Goal: Task Accomplishment & Management: Manage account settings

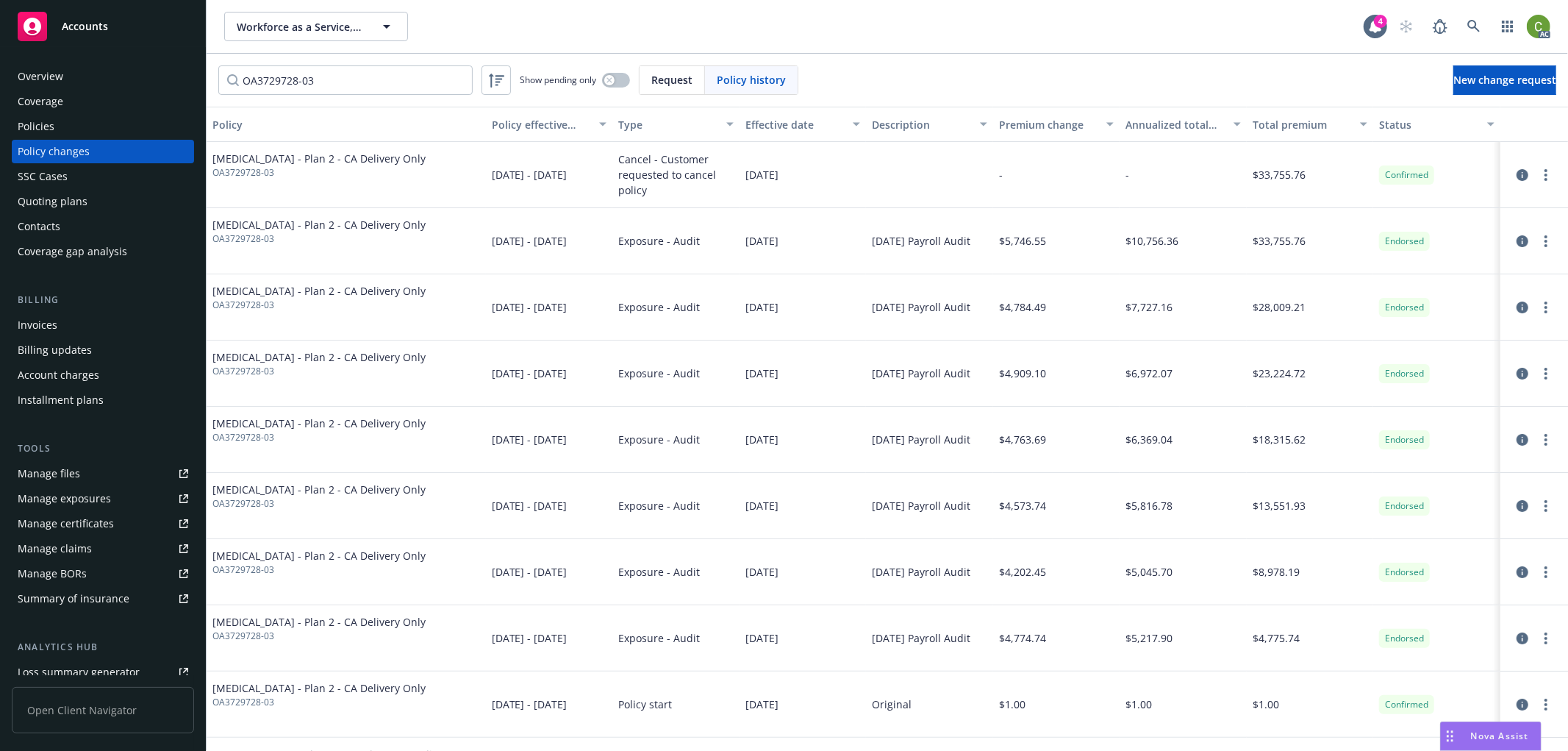
drag, startPoint x: 200, startPoint y: 61, endPoint x: 61, endPoint y: 134, distance: 157.0
click at [16, 59] on div "Accounts Overview Coverage Policies Policy changes SSC Cases Quoting plans Cont…" at bounding box center [784, 375] width 1568 height 751
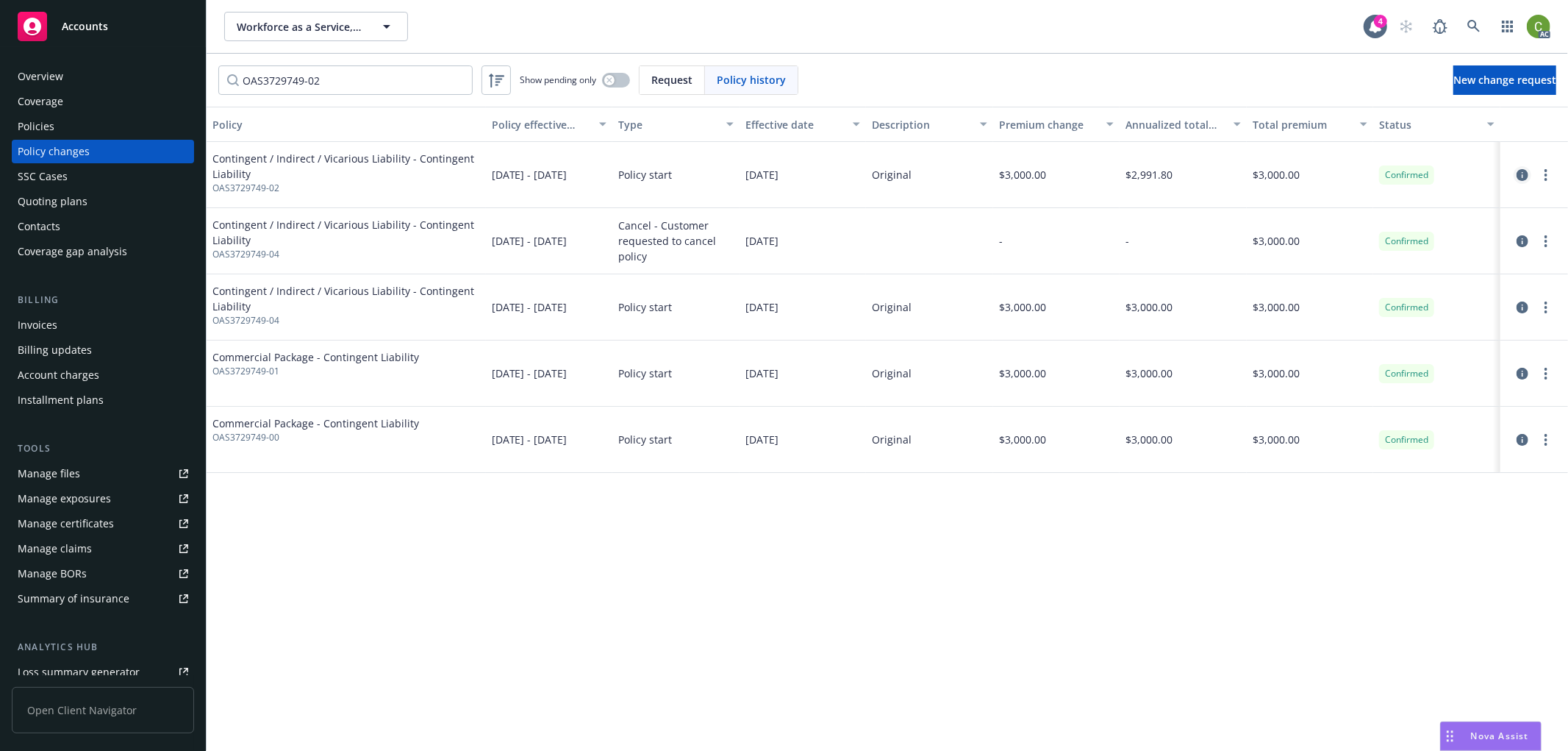
type input "OAS3729749-02"
click at [1524, 169] on icon "circleInformation" at bounding box center [1523, 175] width 12 height 12
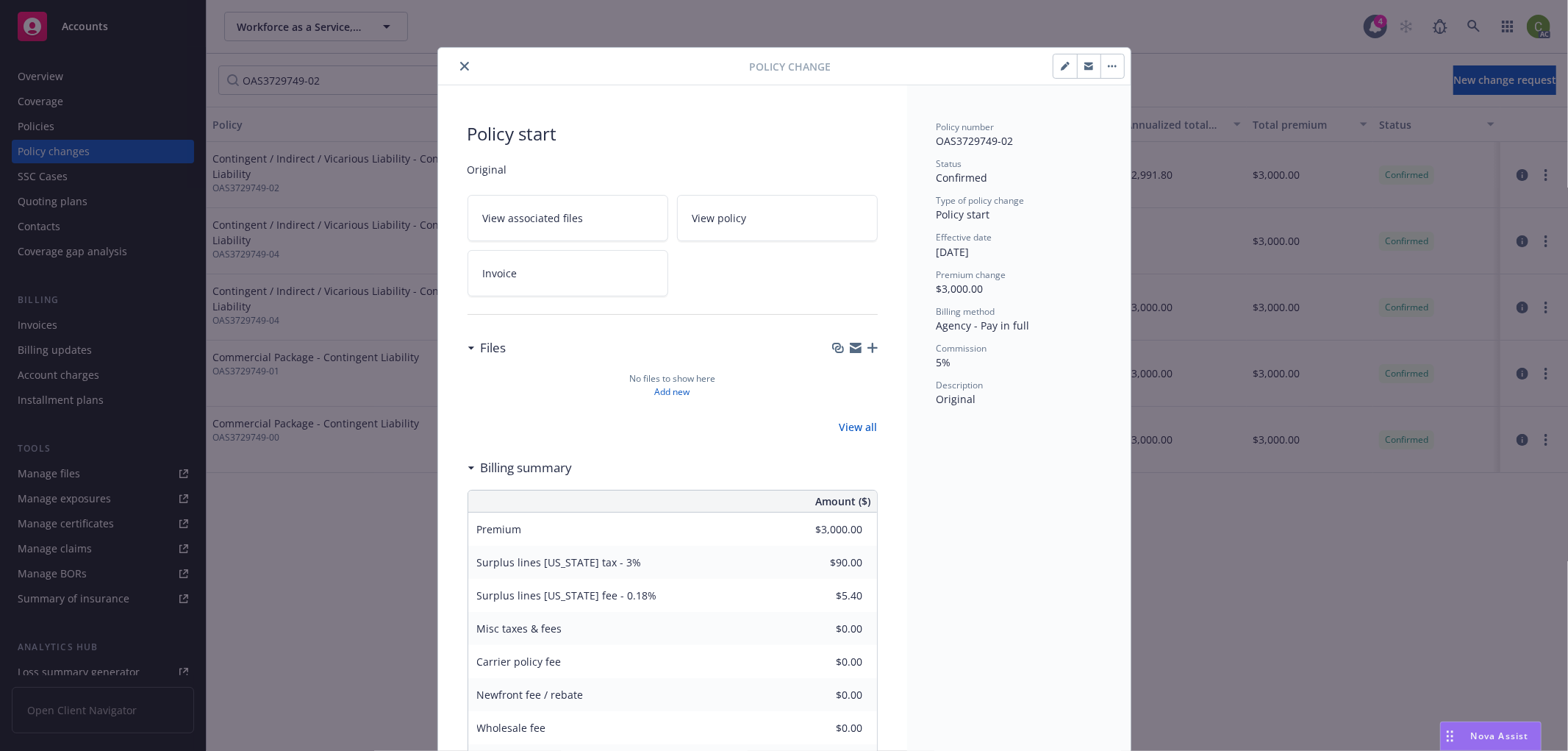
click at [460, 64] on icon "close" at bounding box center [465, 66] width 9 height 9
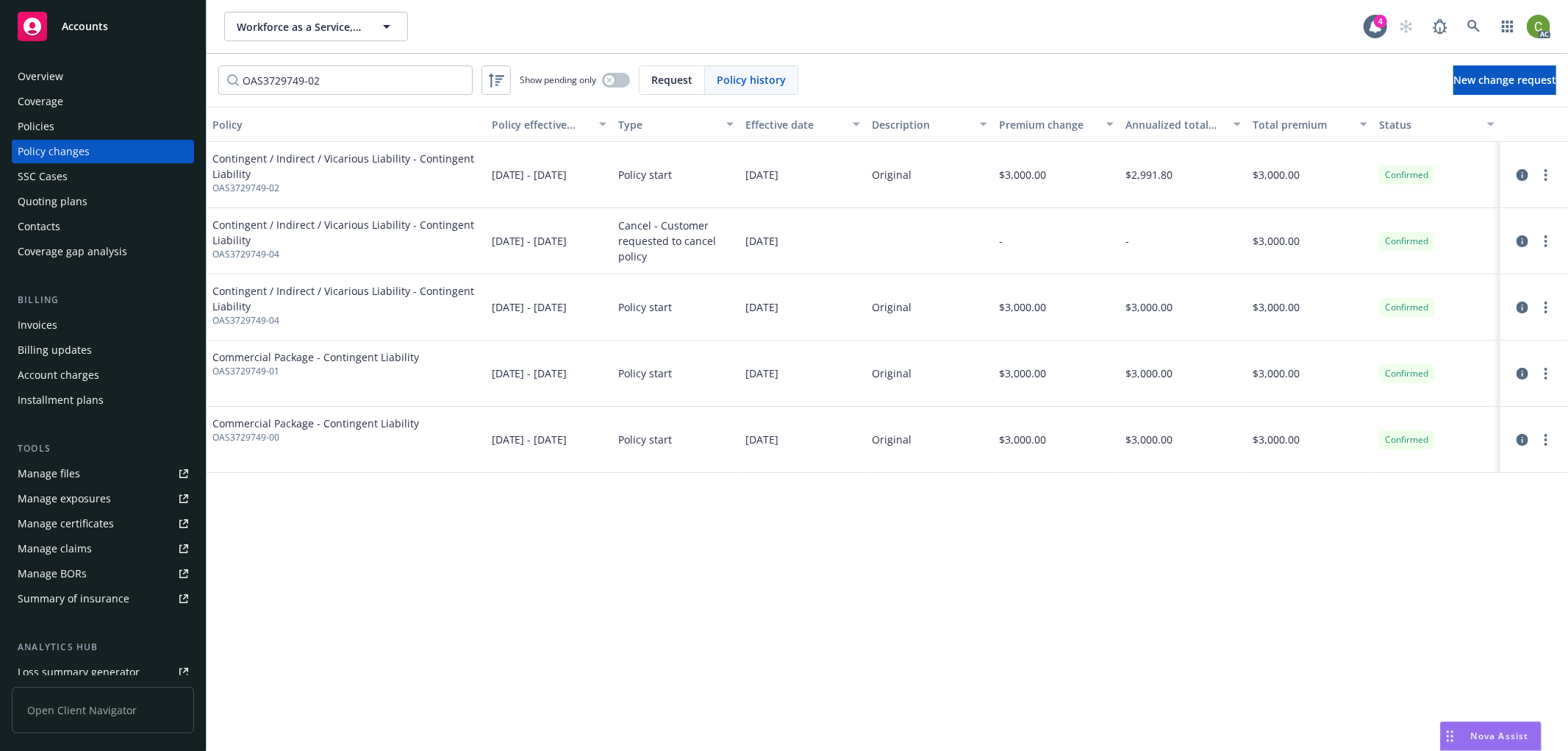
click at [67, 325] on div "Invoices" at bounding box center [102, 324] width 171 height 23
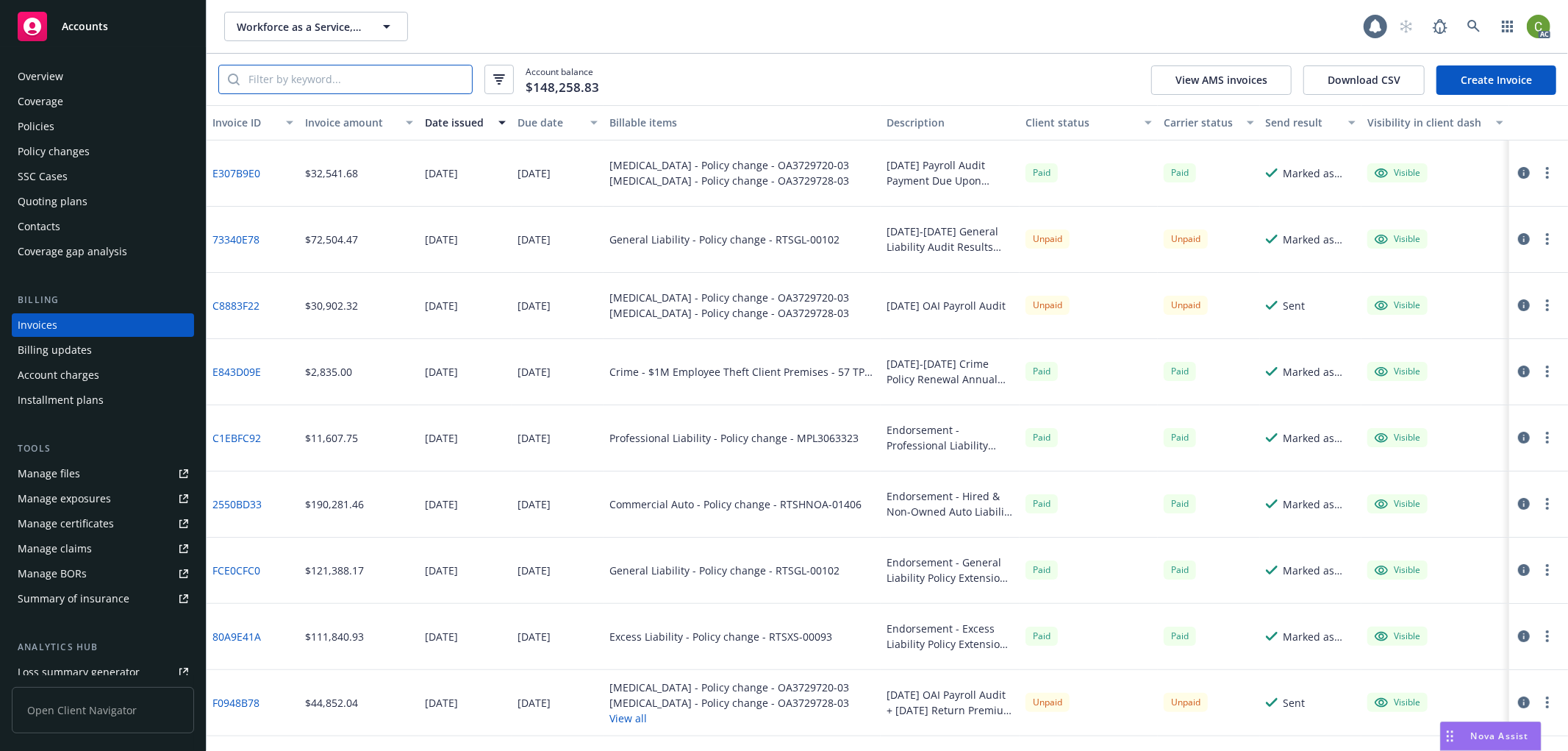
click at [274, 82] on input "search" at bounding box center [355, 79] width 233 height 28
paste input "B1D6813F"
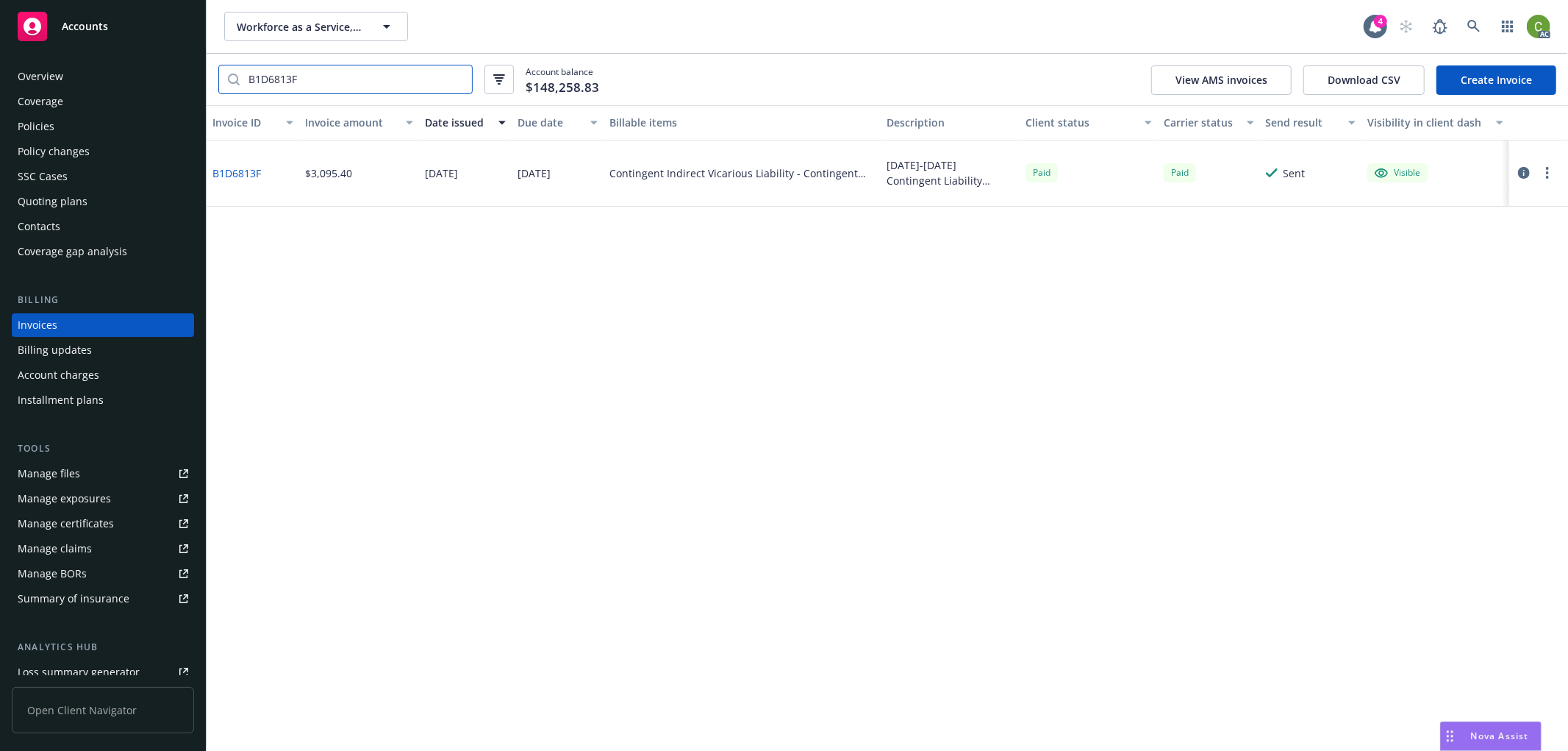
type input "B1D6813F"
click at [247, 170] on link "B1D6813F" at bounding box center [236, 173] width 49 height 15
click at [1473, 23] on icon at bounding box center [1474, 26] width 13 height 13
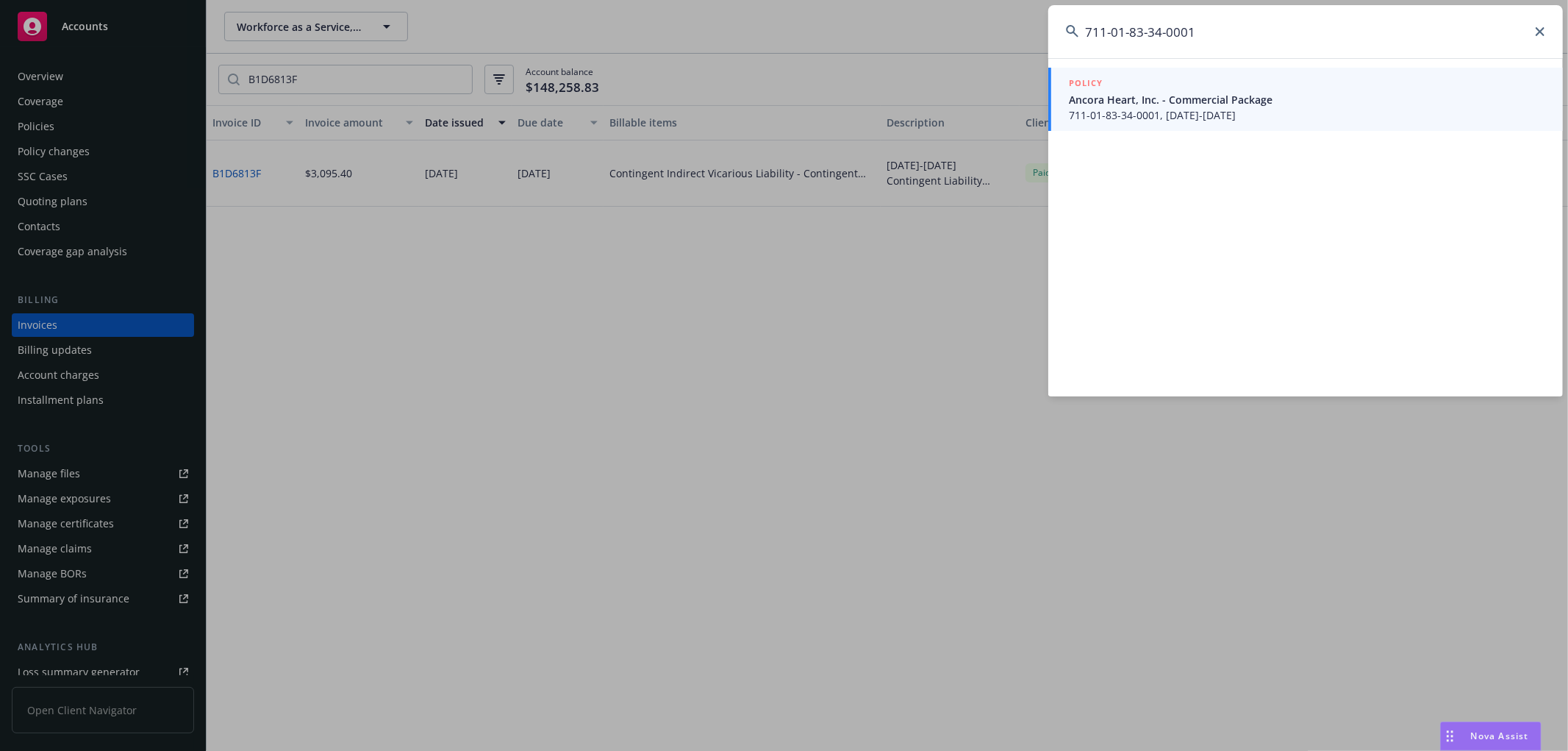
type input "711-01-83-34-0001"
click at [1250, 114] on span "711-01-83-34-0001, 11/01/2024-11/01/2025" at bounding box center [1307, 115] width 477 height 15
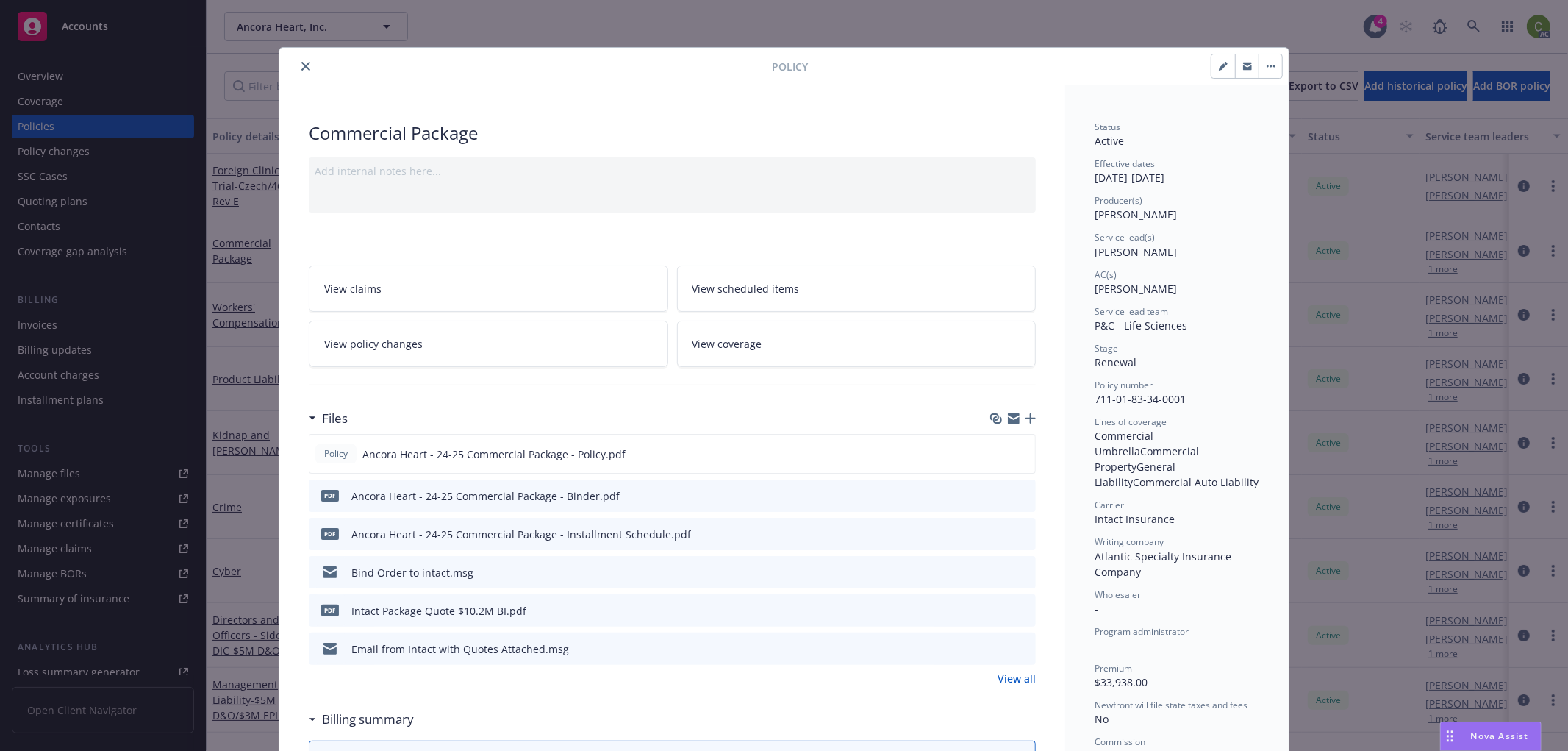
click at [302, 64] on icon "close" at bounding box center [306, 66] width 9 height 9
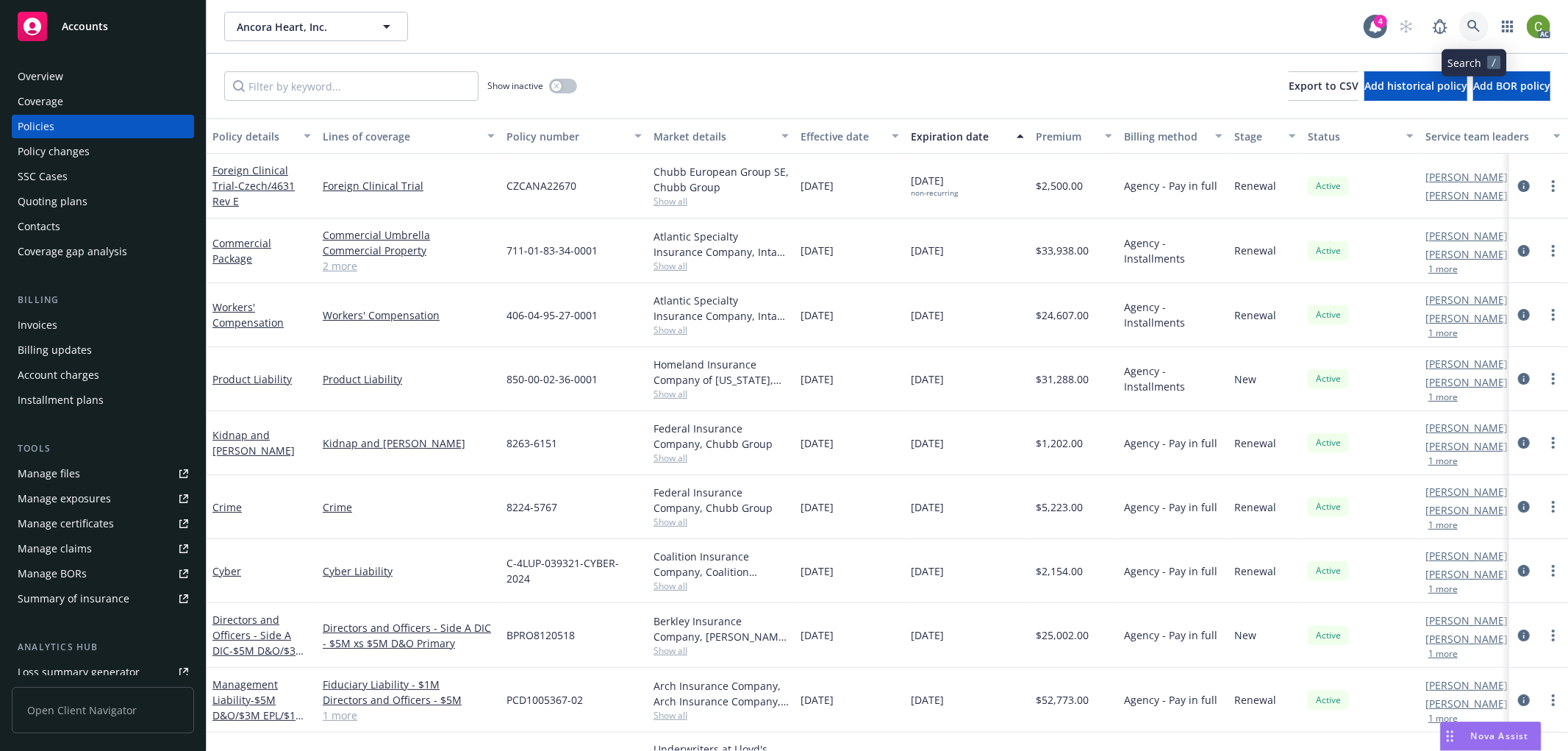
click at [1473, 28] on icon at bounding box center [1474, 26] width 13 height 13
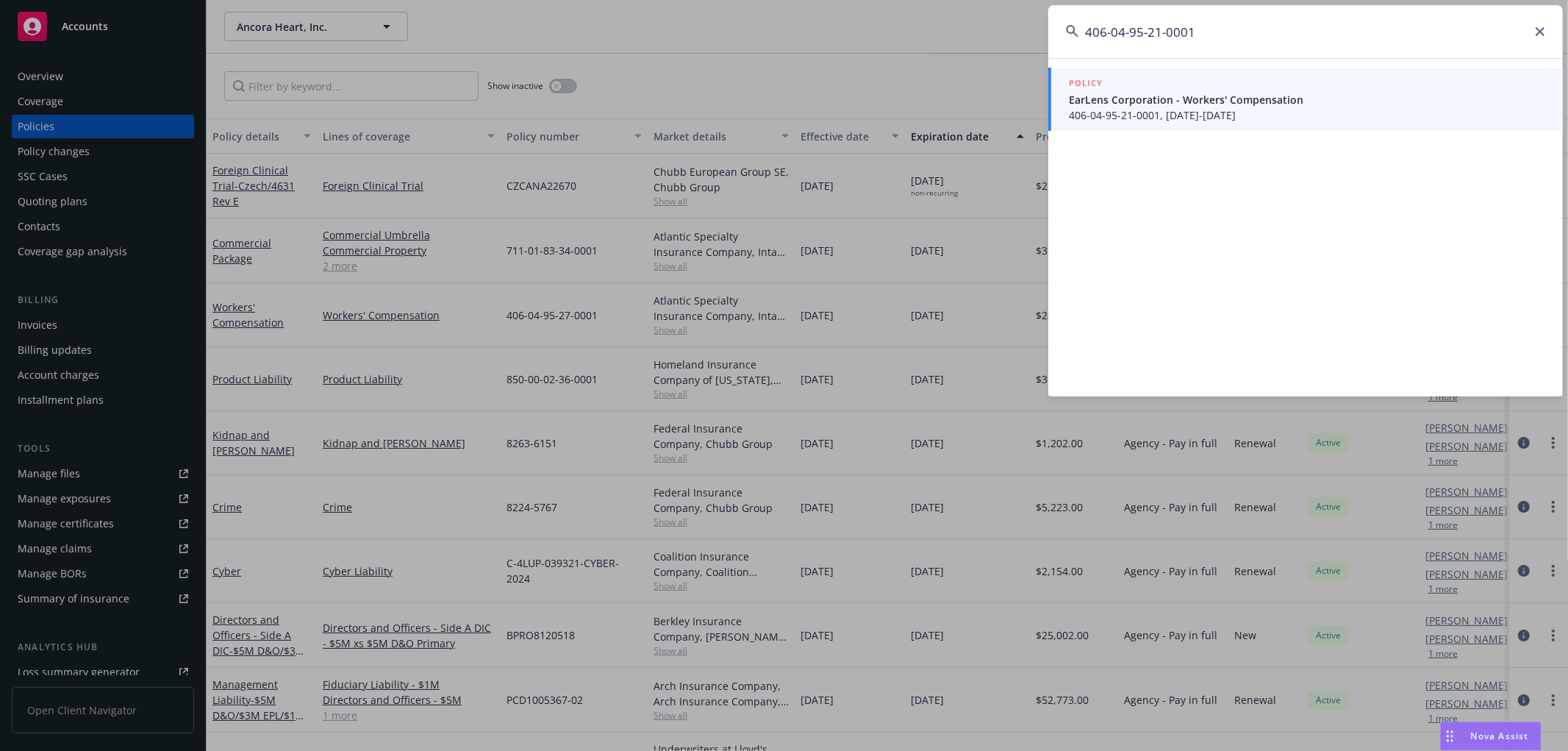
type input "406-04-95-21-0001"
click at [1221, 108] on span "406-04-95-21-0001, 10/25/2024-10/25/2025" at bounding box center [1307, 115] width 477 height 15
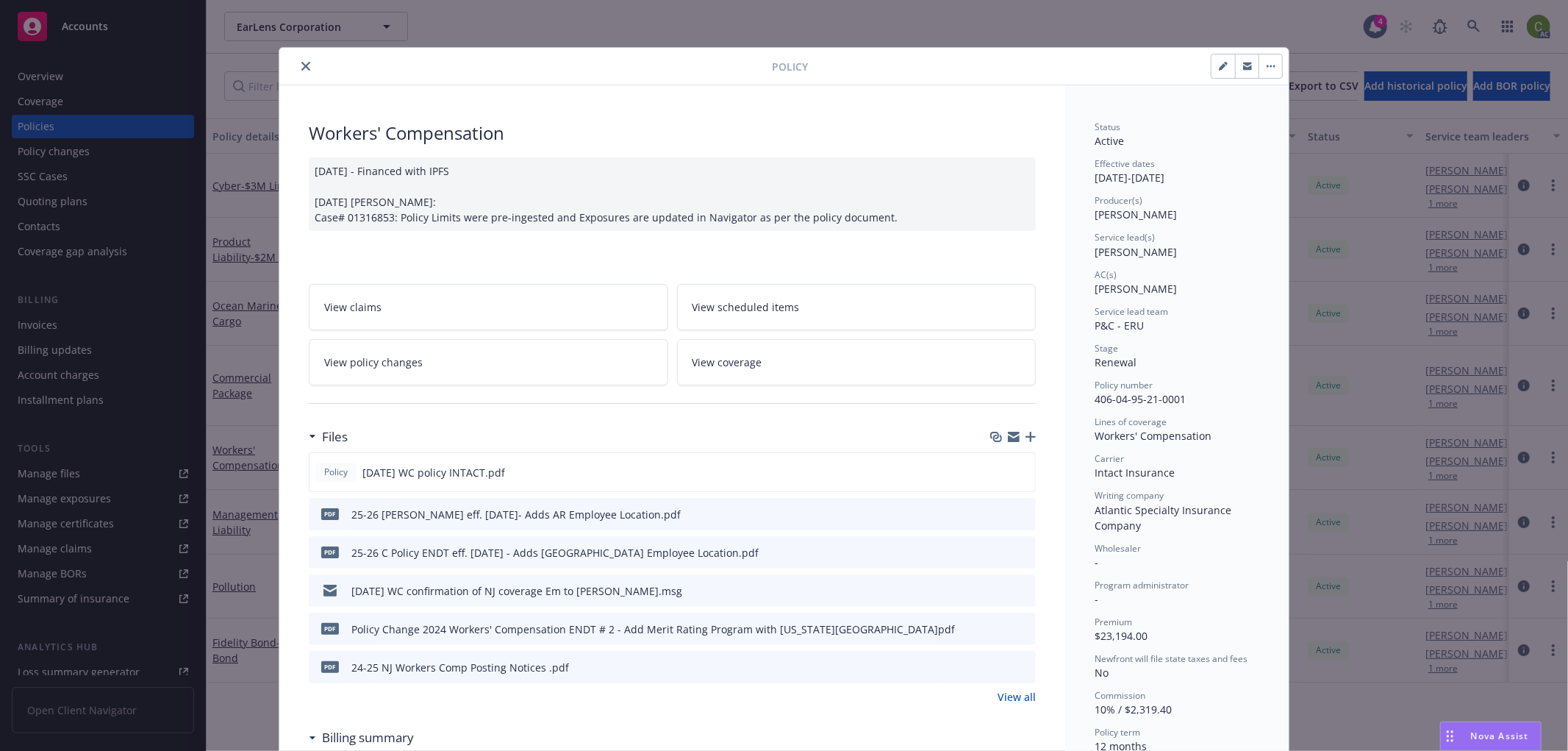
click at [494, 366] on link "View policy changes" at bounding box center [488, 361] width 359 height 46
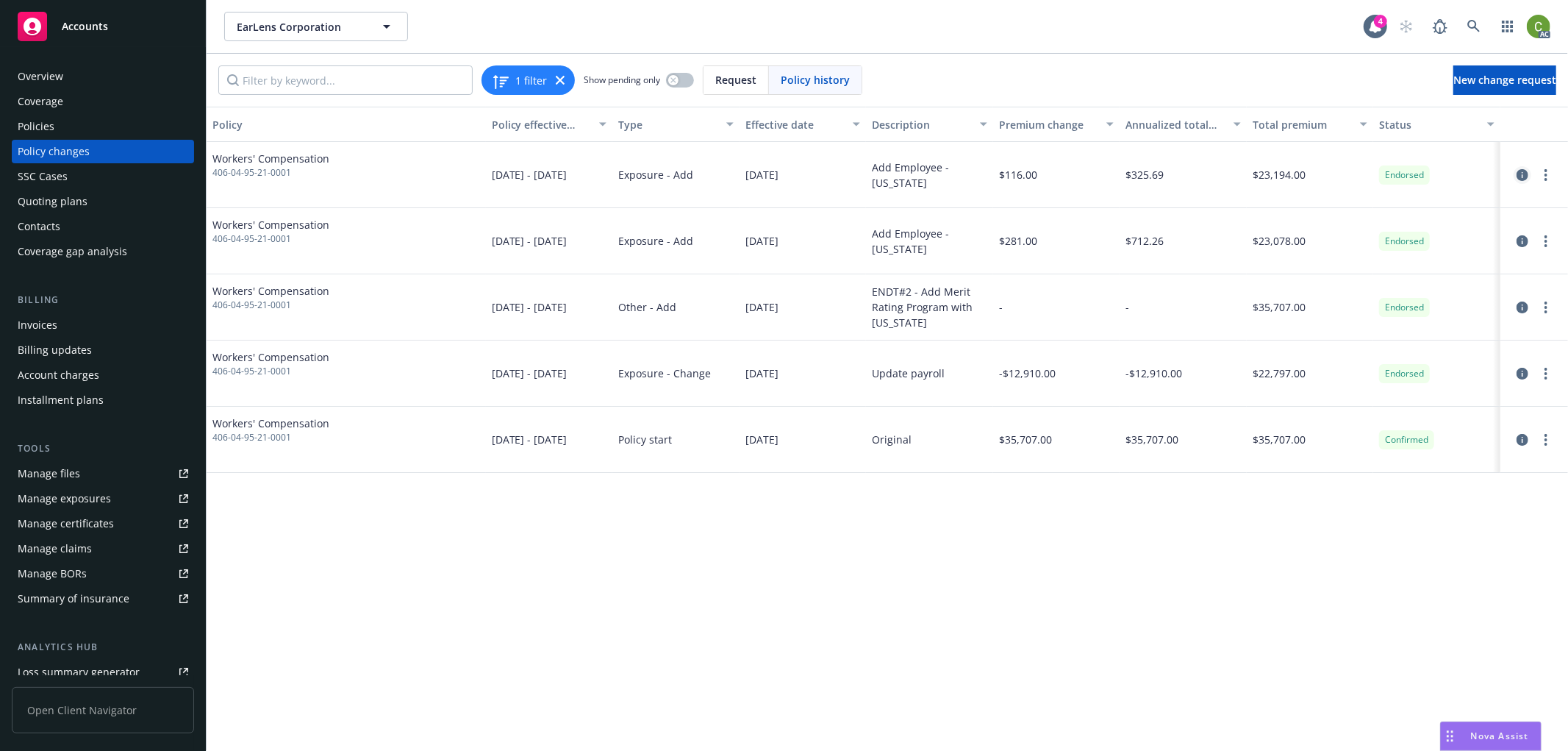
click at [1520, 172] on icon "circleInformation" at bounding box center [1523, 175] width 12 height 12
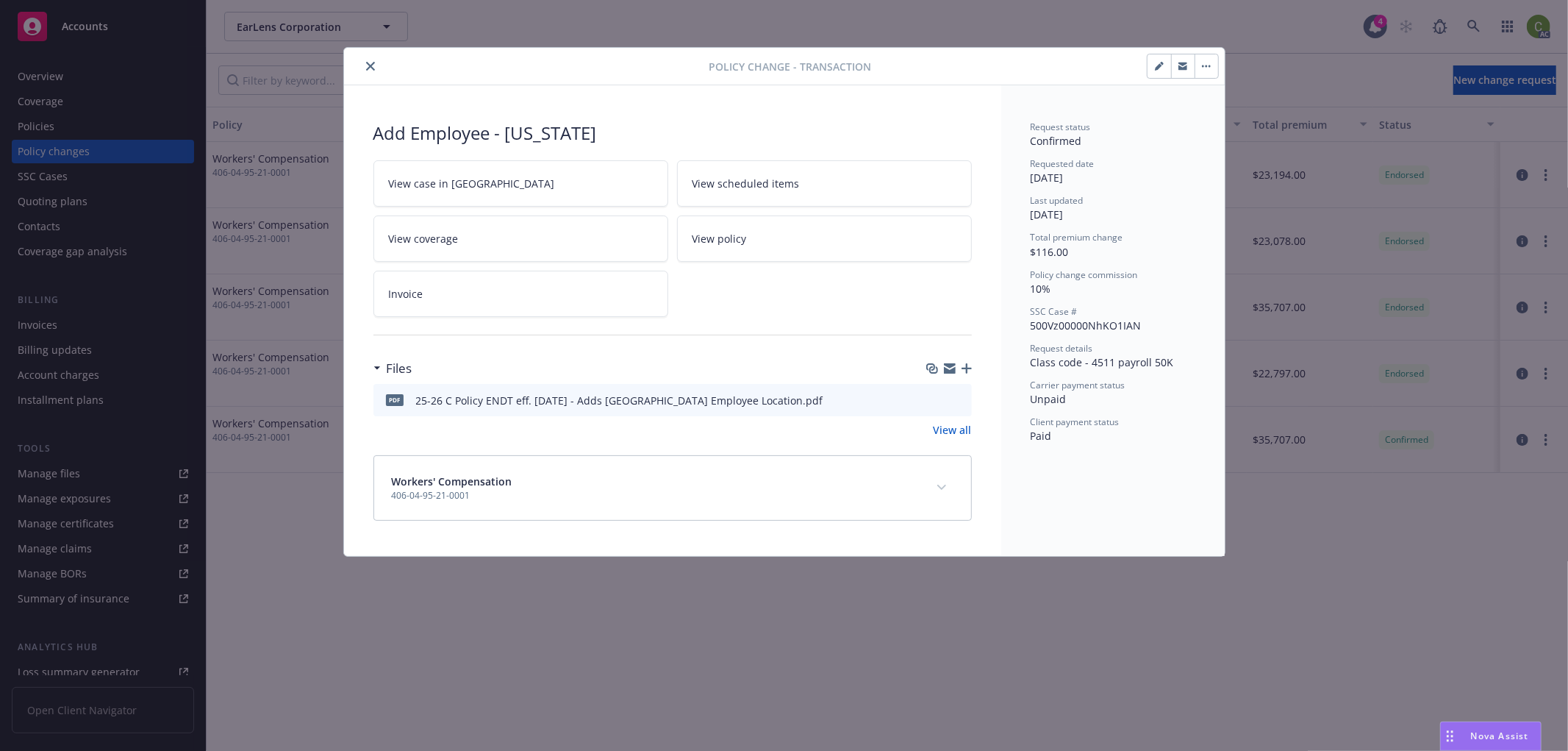
drag, startPoint x: 940, startPoint y: 491, endPoint x: 1076, endPoint y: 423, distance: 152.1
click at [940, 490] on button "expand content" at bounding box center [941, 487] width 23 height 23
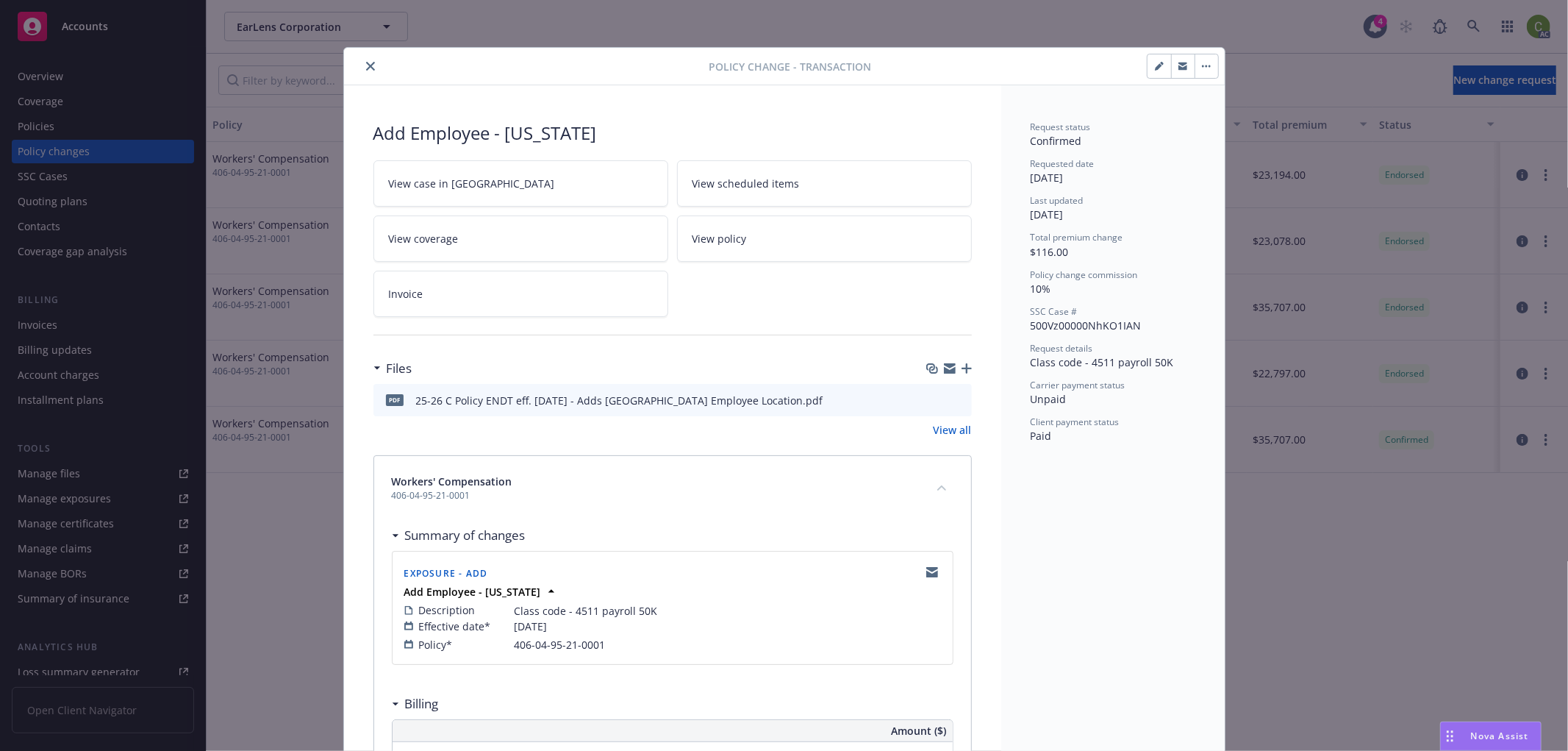
drag, startPoint x: 365, startPoint y: 68, endPoint x: 322, endPoint y: 145, distance: 88.2
click at [366, 67] on icon "close" at bounding box center [371, 66] width 9 height 9
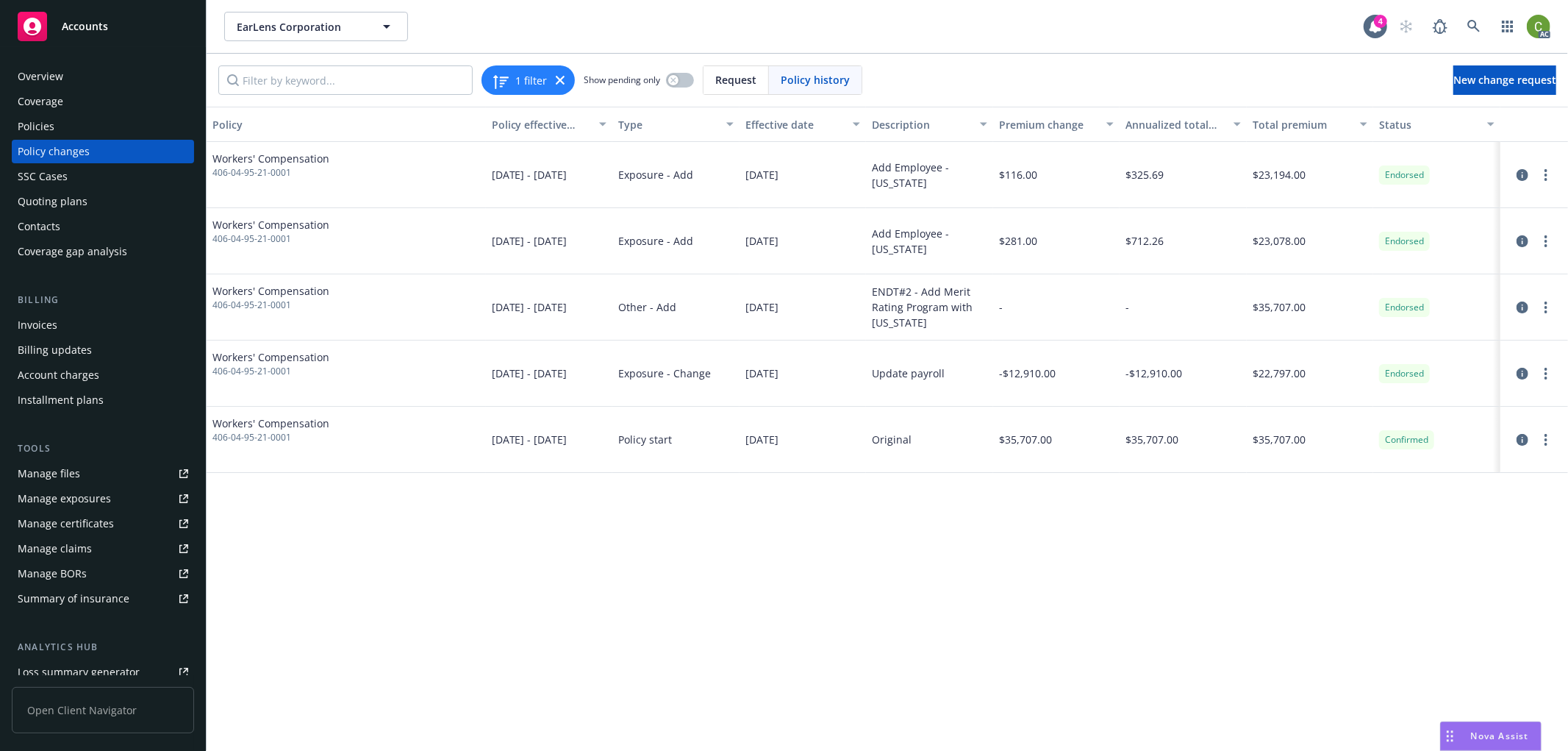
click at [106, 324] on div "Invoices" at bounding box center [102, 324] width 171 height 23
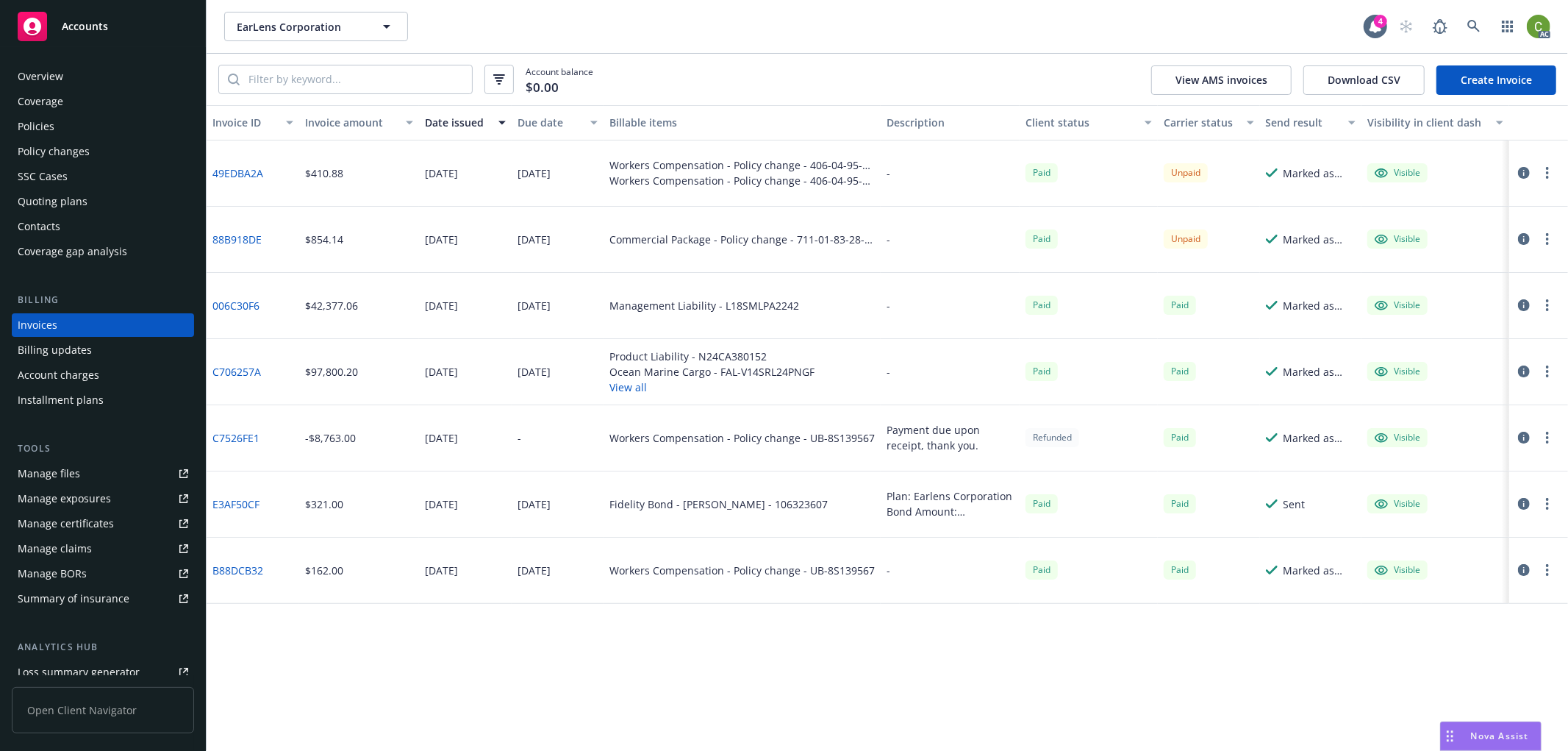
click at [229, 166] on link "49EDBA2A" at bounding box center [237, 173] width 51 height 15
click at [251, 167] on link "49EDBA2A" at bounding box center [237, 173] width 51 height 15
click at [228, 233] on link "88B918DE" at bounding box center [236, 239] width 49 height 15
click at [1468, 27] on icon at bounding box center [1474, 26] width 13 height 13
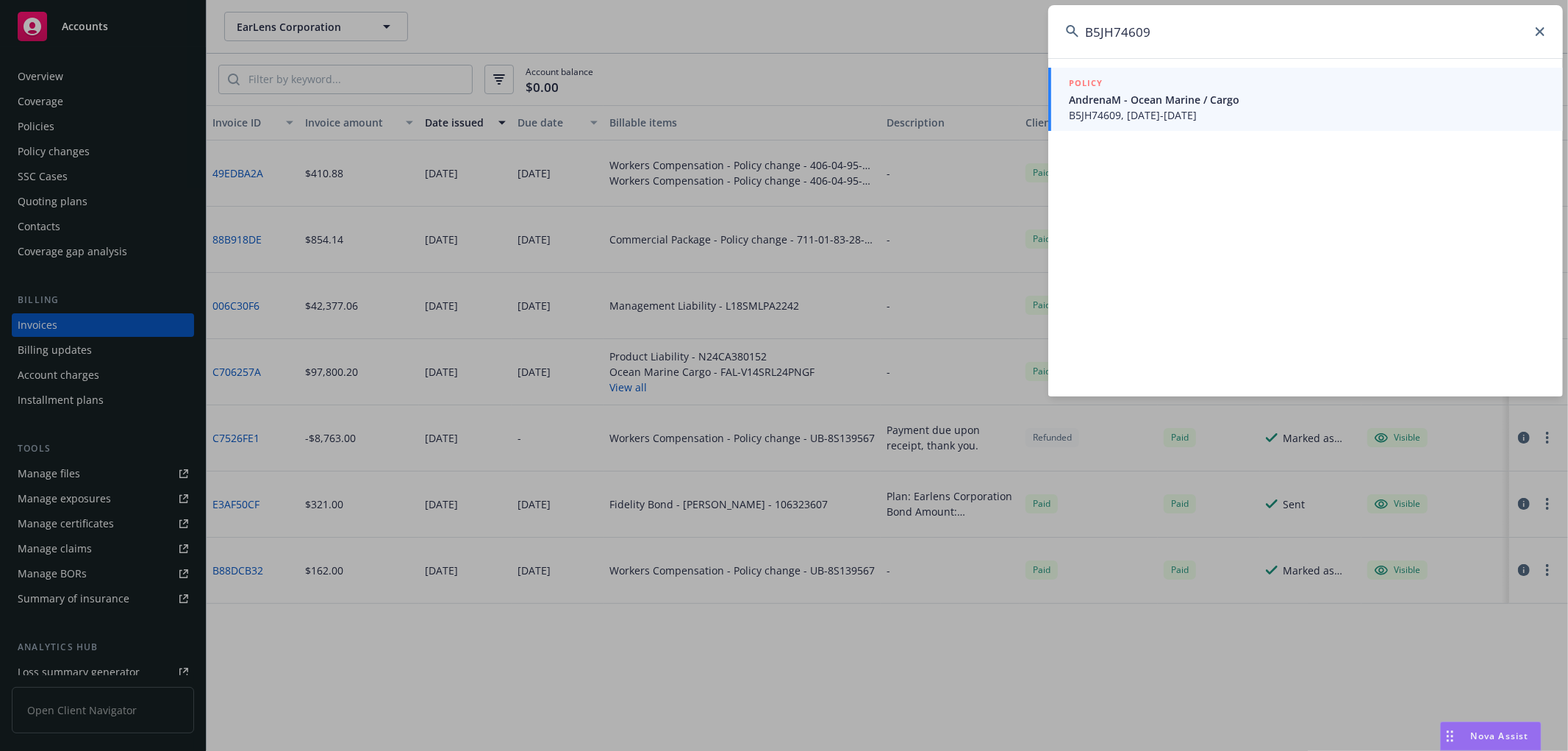
type input "B5JH74609"
click at [1238, 106] on div "POLICY AndrenaM - Ocean Marine / Cargo B5JH74609, 07/02/2025-07/02/2026" at bounding box center [1307, 99] width 477 height 47
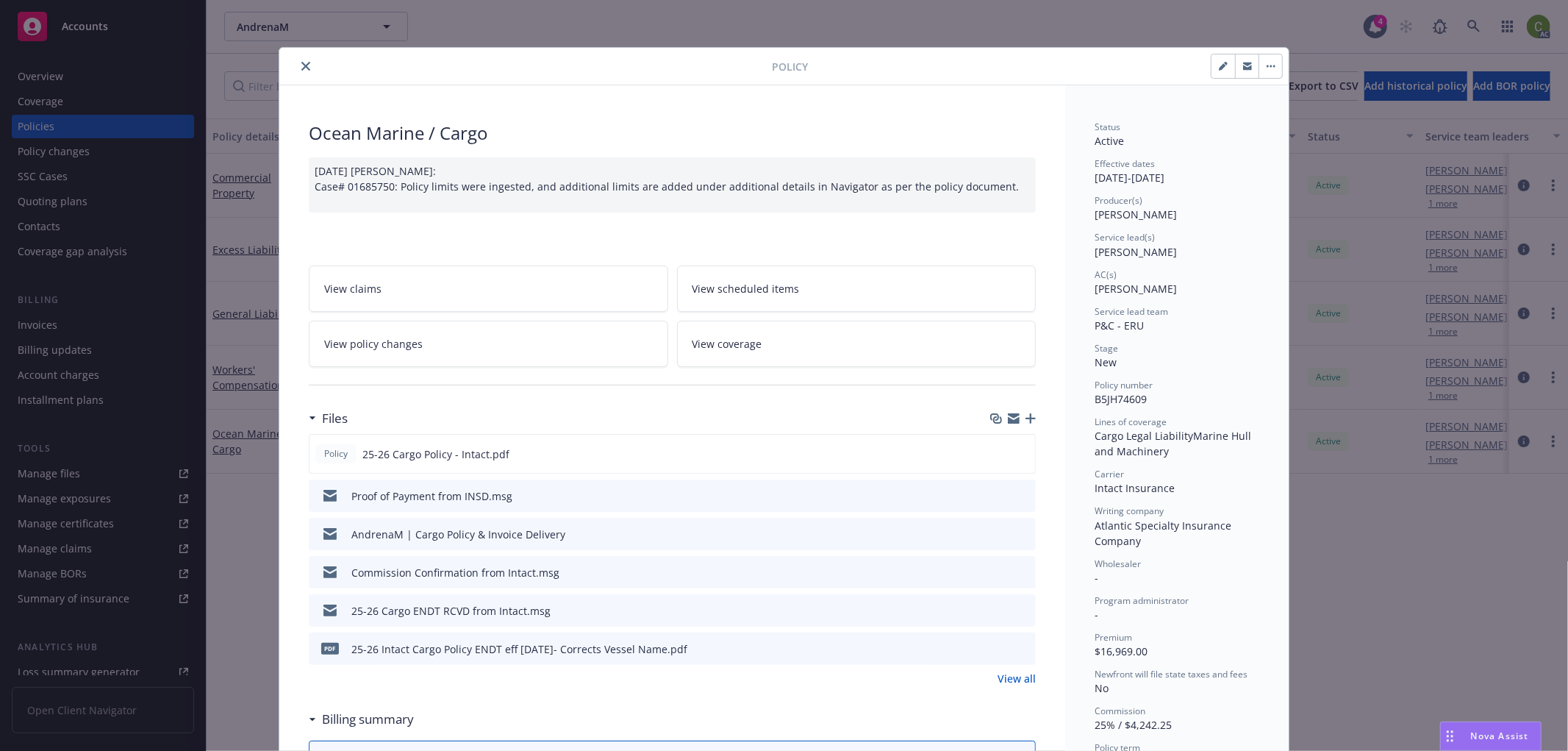
click at [464, 348] on link "View policy changes" at bounding box center [488, 343] width 359 height 46
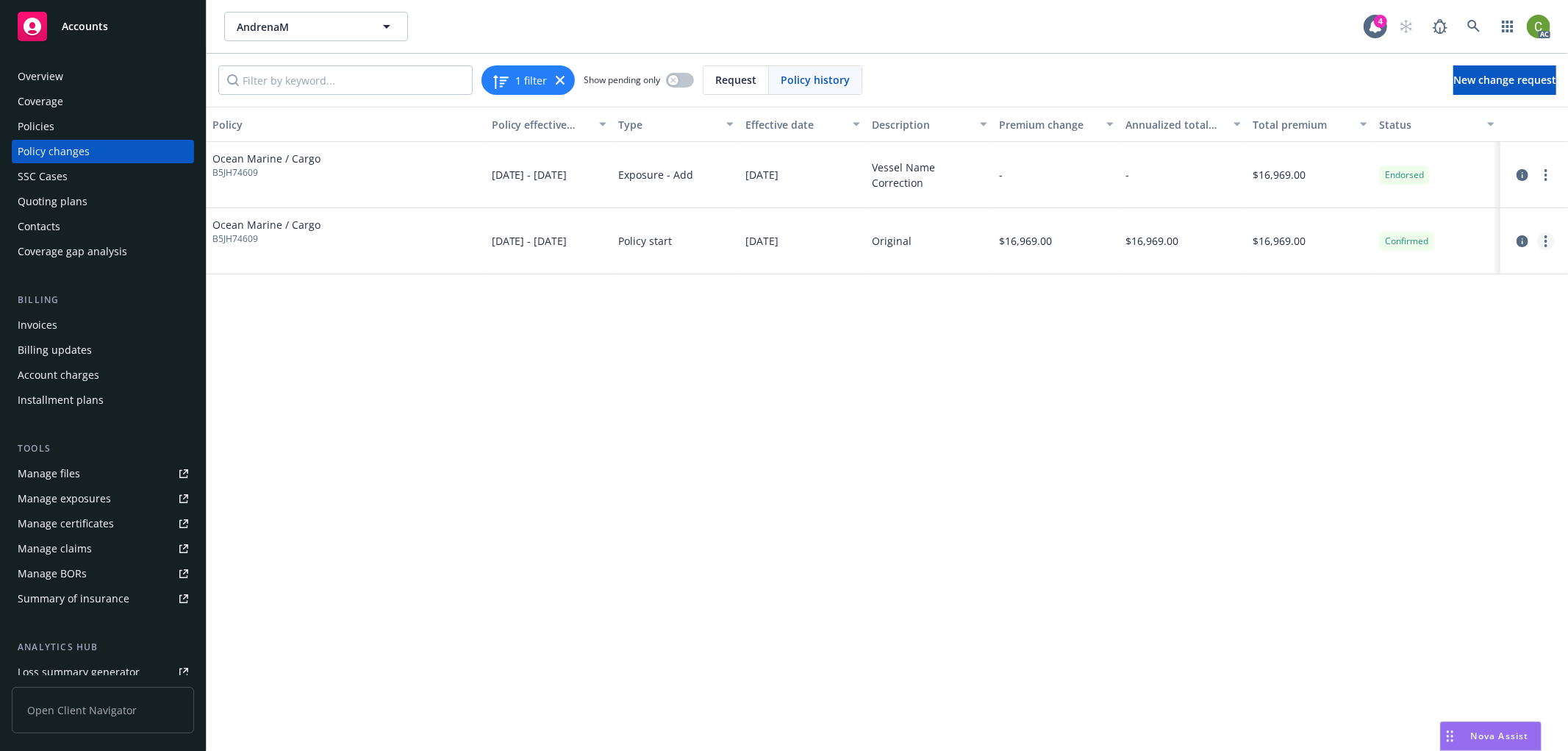
click at [1548, 243] on link "more" at bounding box center [1546, 241] width 17 height 17
click at [1376, 356] on link "Edit billing info" at bounding box center [1428, 359] width 252 height 30
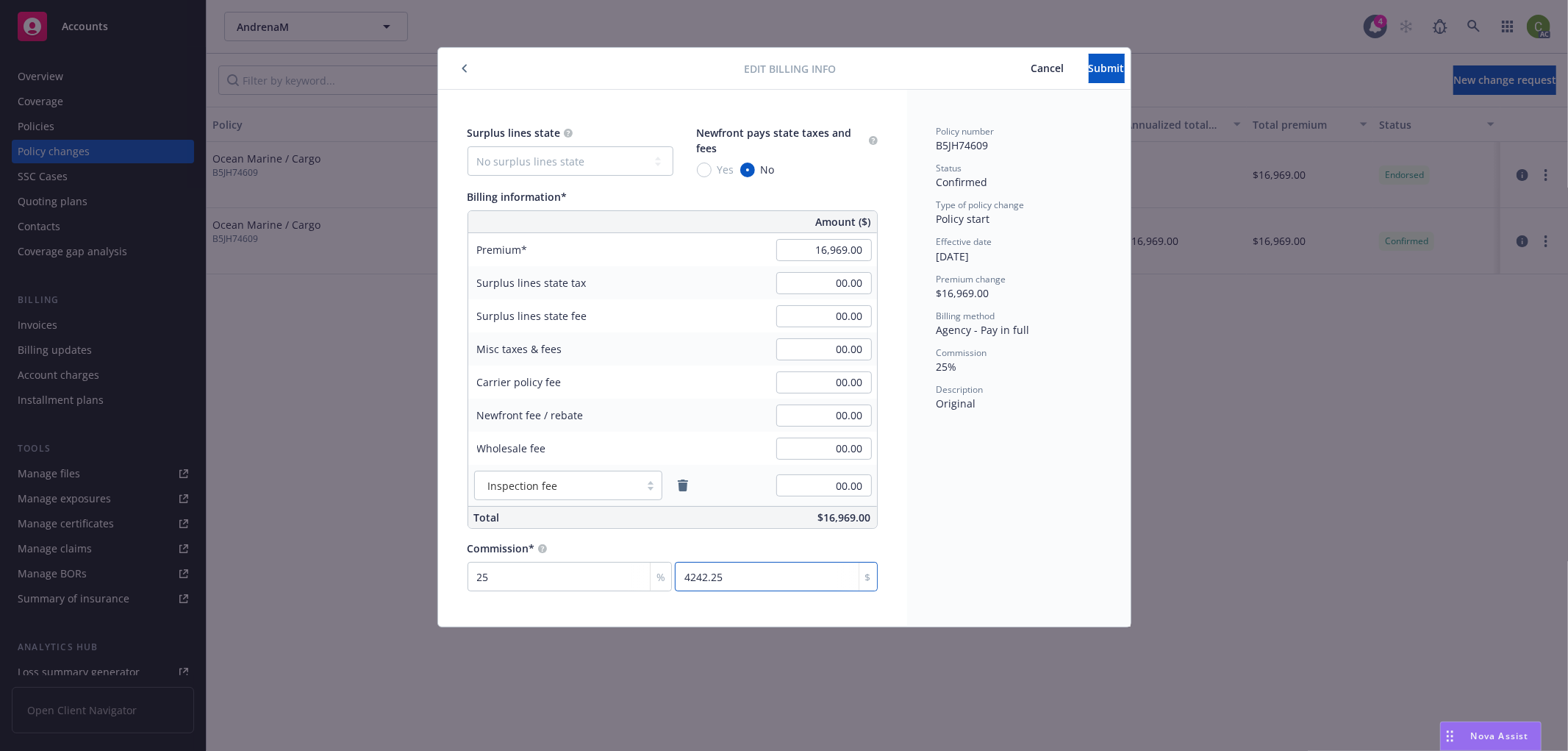
click at [761, 575] on input "4242.25" at bounding box center [776, 576] width 202 height 30
type input "0.006"
type input "1"
type input "0.106"
type input "18"
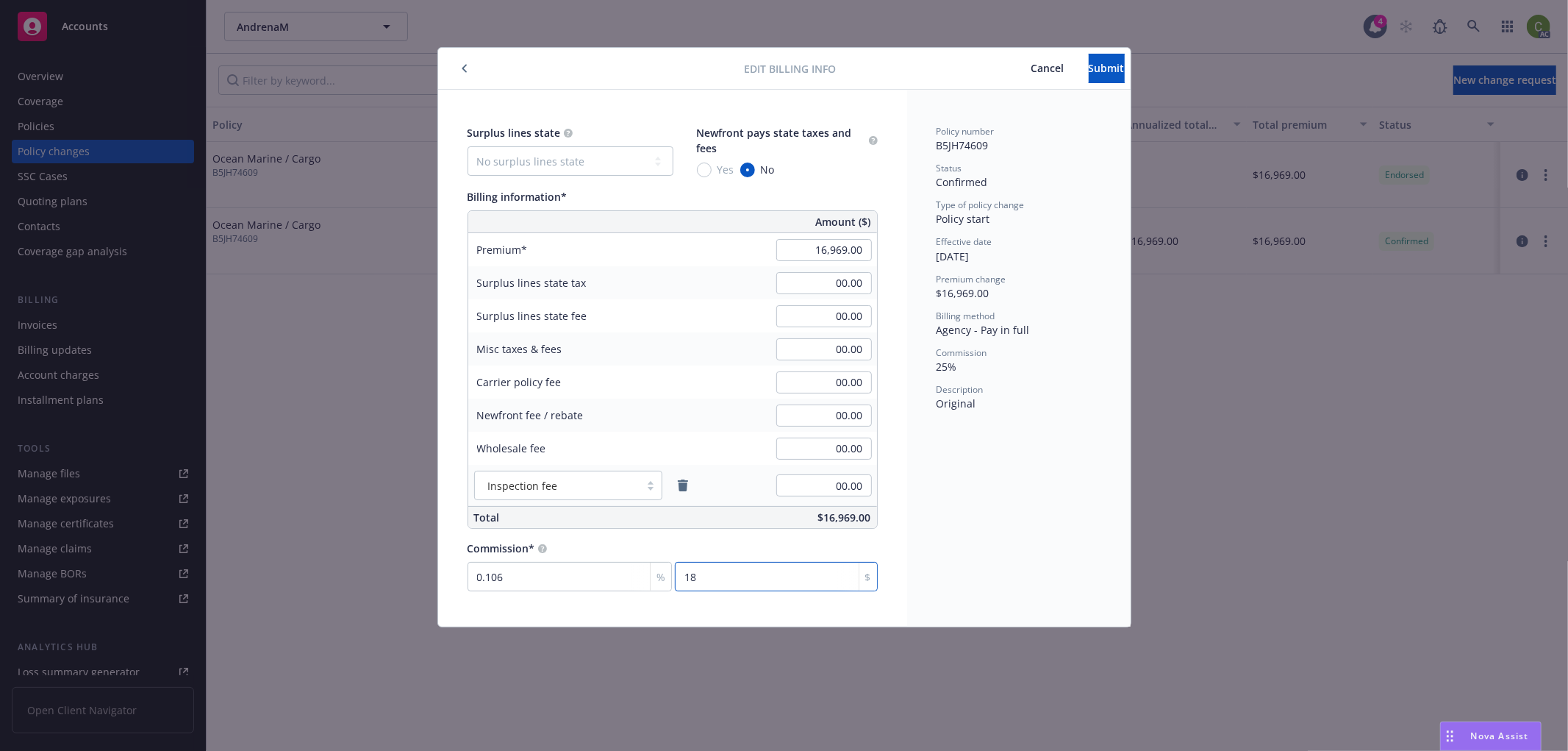
type input "1.114"
type input "189"
type input "11.167"
type input "1895"
type input "11.169"
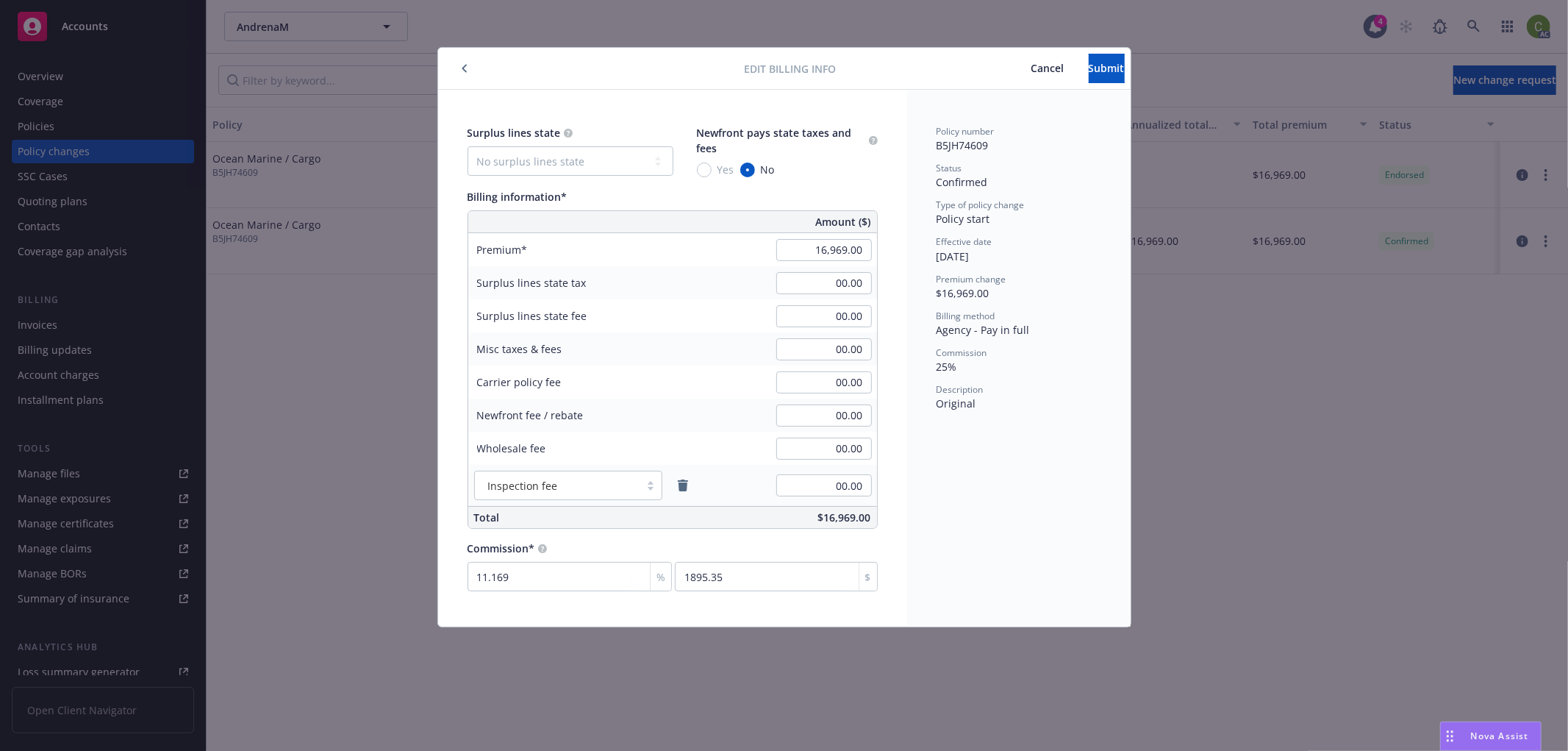
type input "1895.27"
drag, startPoint x: 1060, startPoint y: 487, endPoint x: 1097, endPoint y: 503, distance: 40.3
click at [1060, 486] on div "Policy number B5JH74609 Status Confirmed Type of policy change Policy start Eff…" at bounding box center [1019, 358] width 224 height 537
click at [1089, 72] on span "Submit" at bounding box center [1107, 68] width 36 height 14
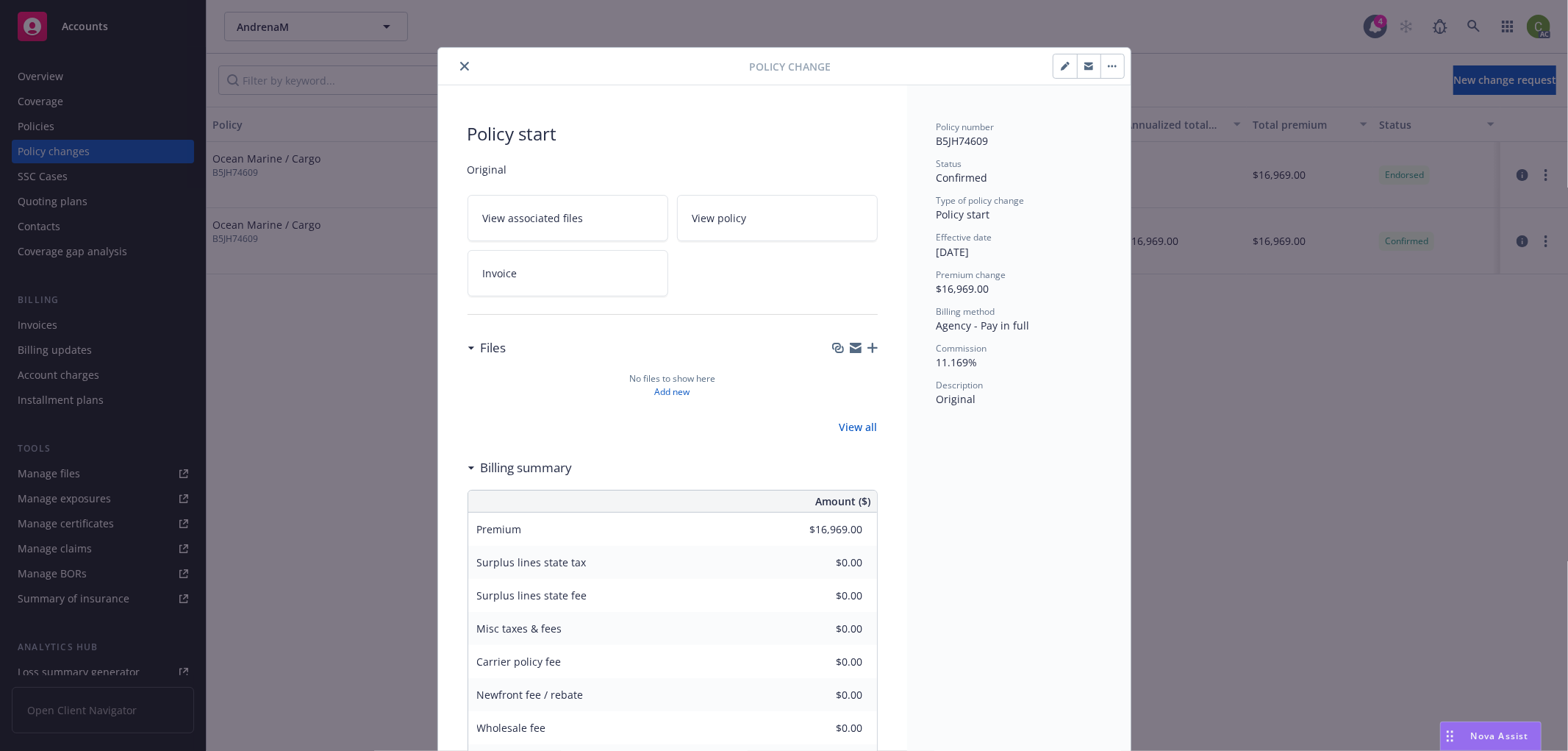
click at [460, 61] on icon "close" at bounding box center [465, 66] width 9 height 9
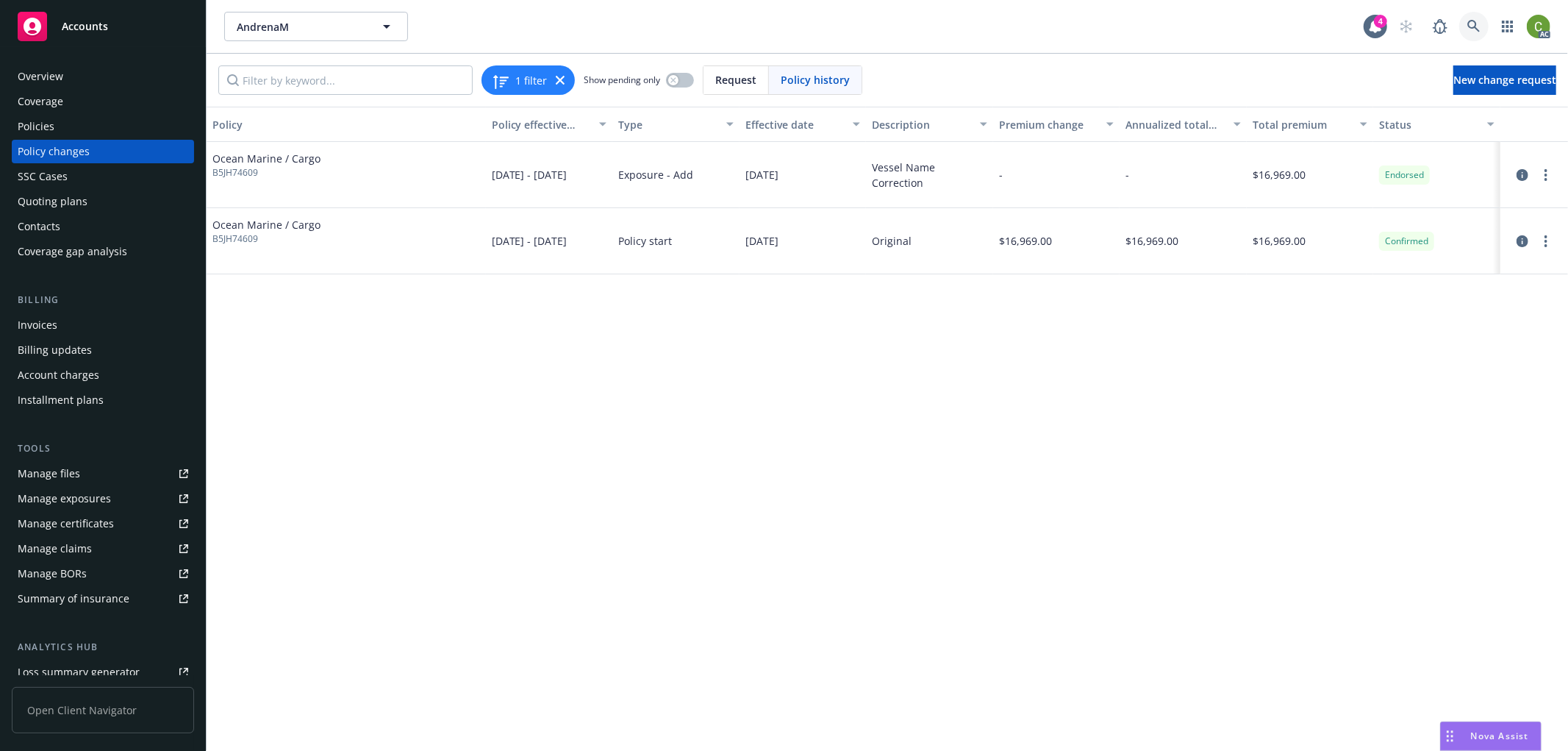
click at [1482, 24] on link at bounding box center [1474, 27] width 30 height 30
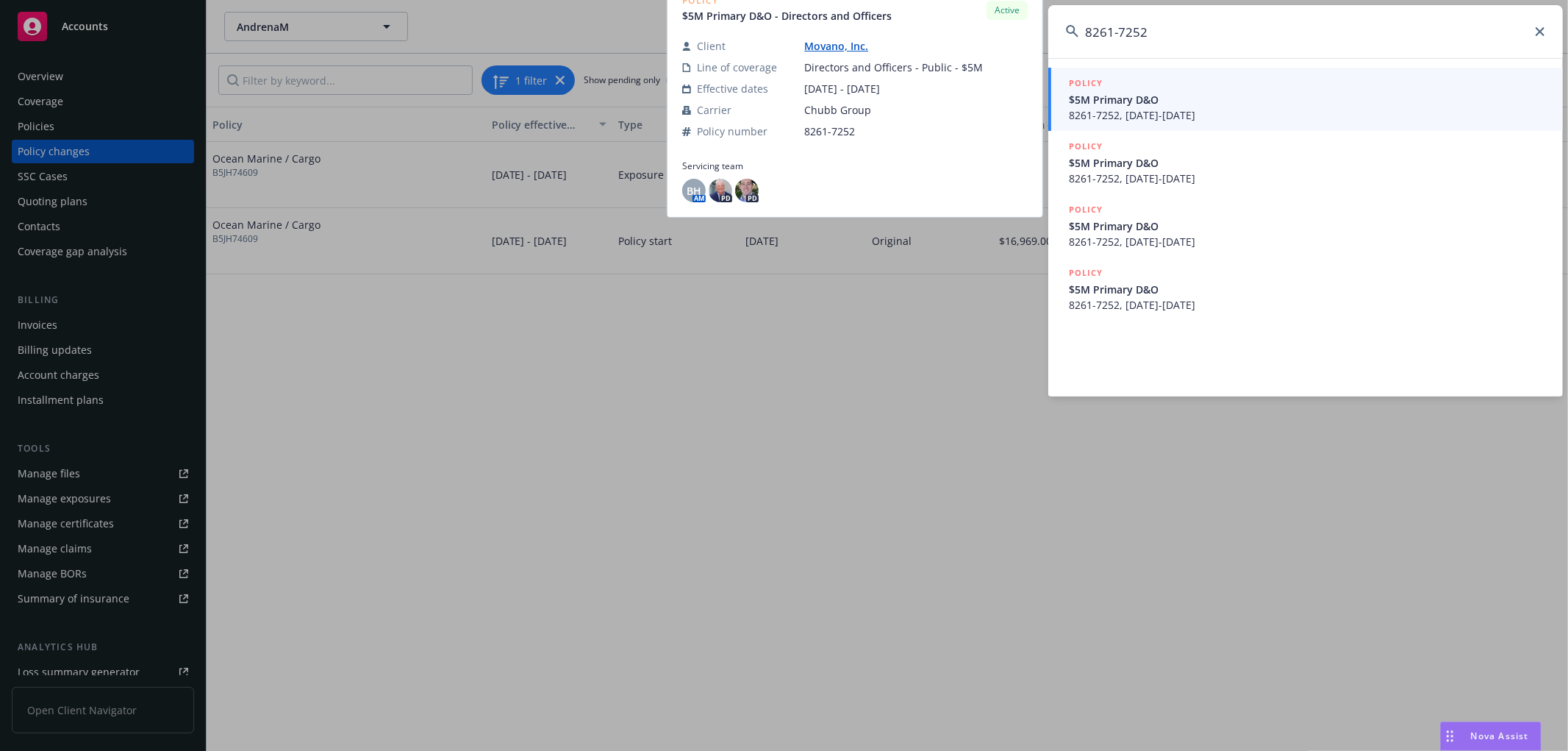
type input "8261-7252"
click at [1239, 111] on span "8261-7252, 05/22/2024-11/22/2025" at bounding box center [1307, 115] width 477 height 15
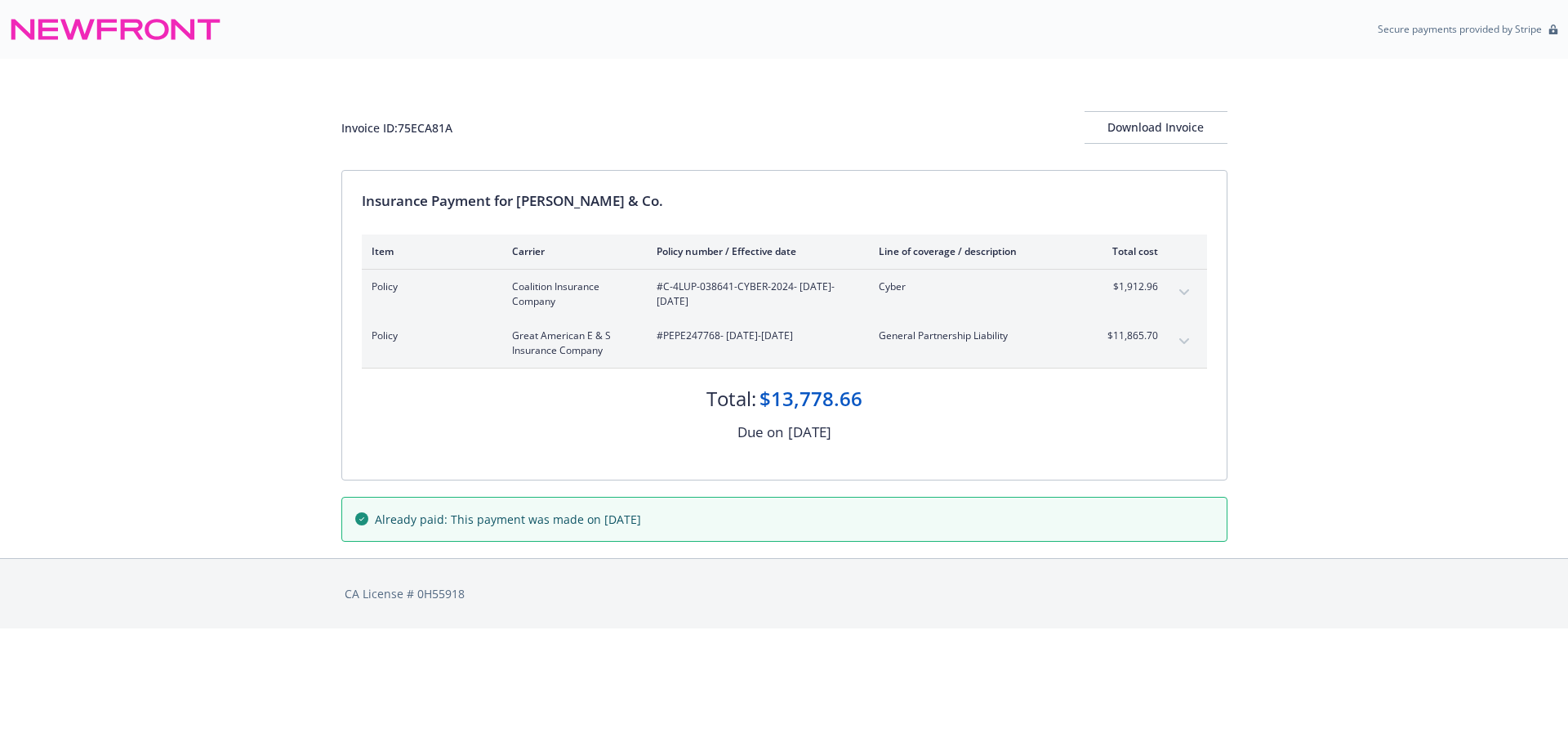
click at [1186, 335] on button "expand content" at bounding box center [1183, 341] width 26 height 26
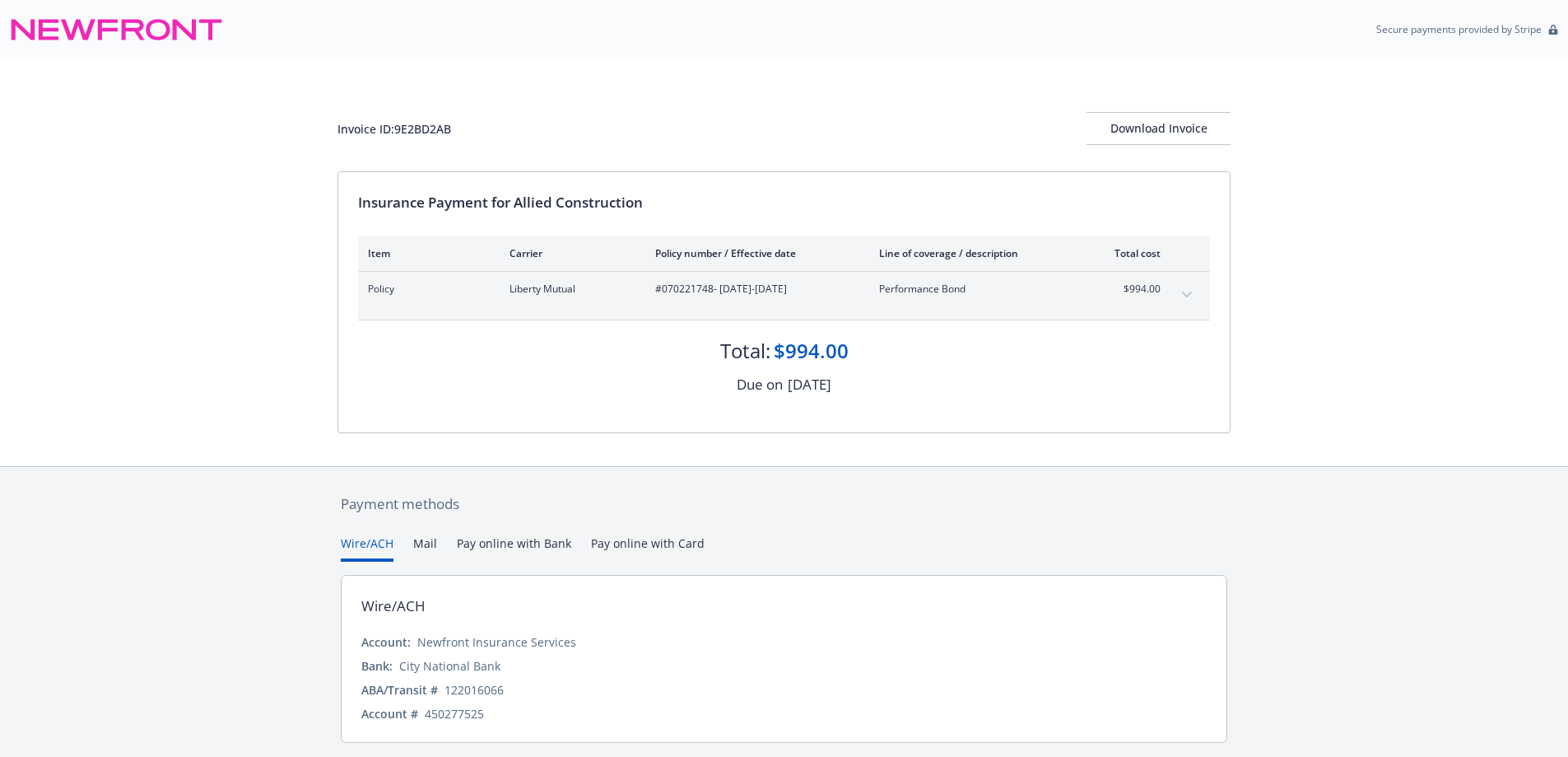
click at [1188, 290] on button "expand content" at bounding box center [1187, 294] width 26 height 26
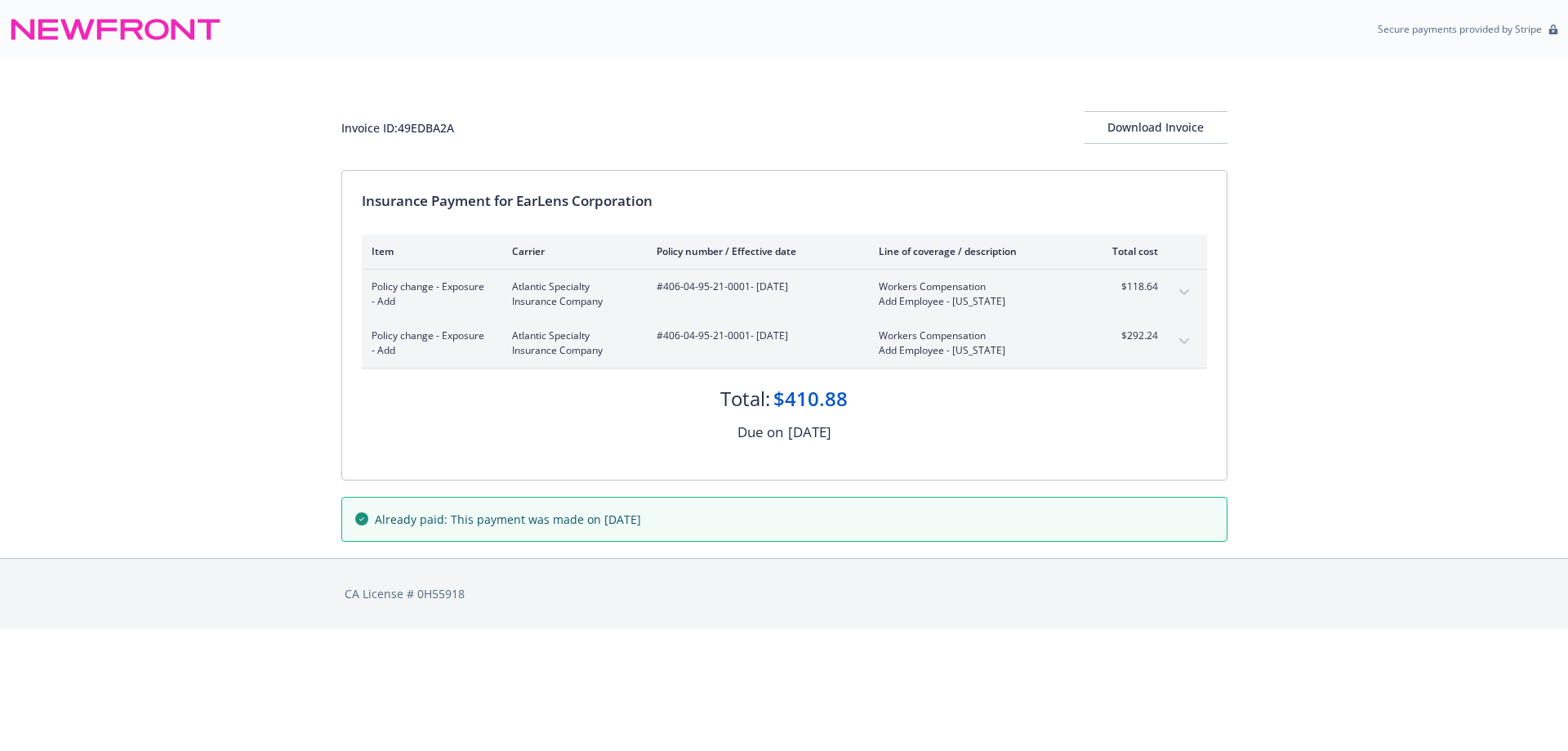
click at [1188, 289] on icon "expand content" at bounding box center [1184, 292] width 10 height 7
click at [1177, 345] on button "expand content" at bounding box center [1183, 341] width 26 height 26
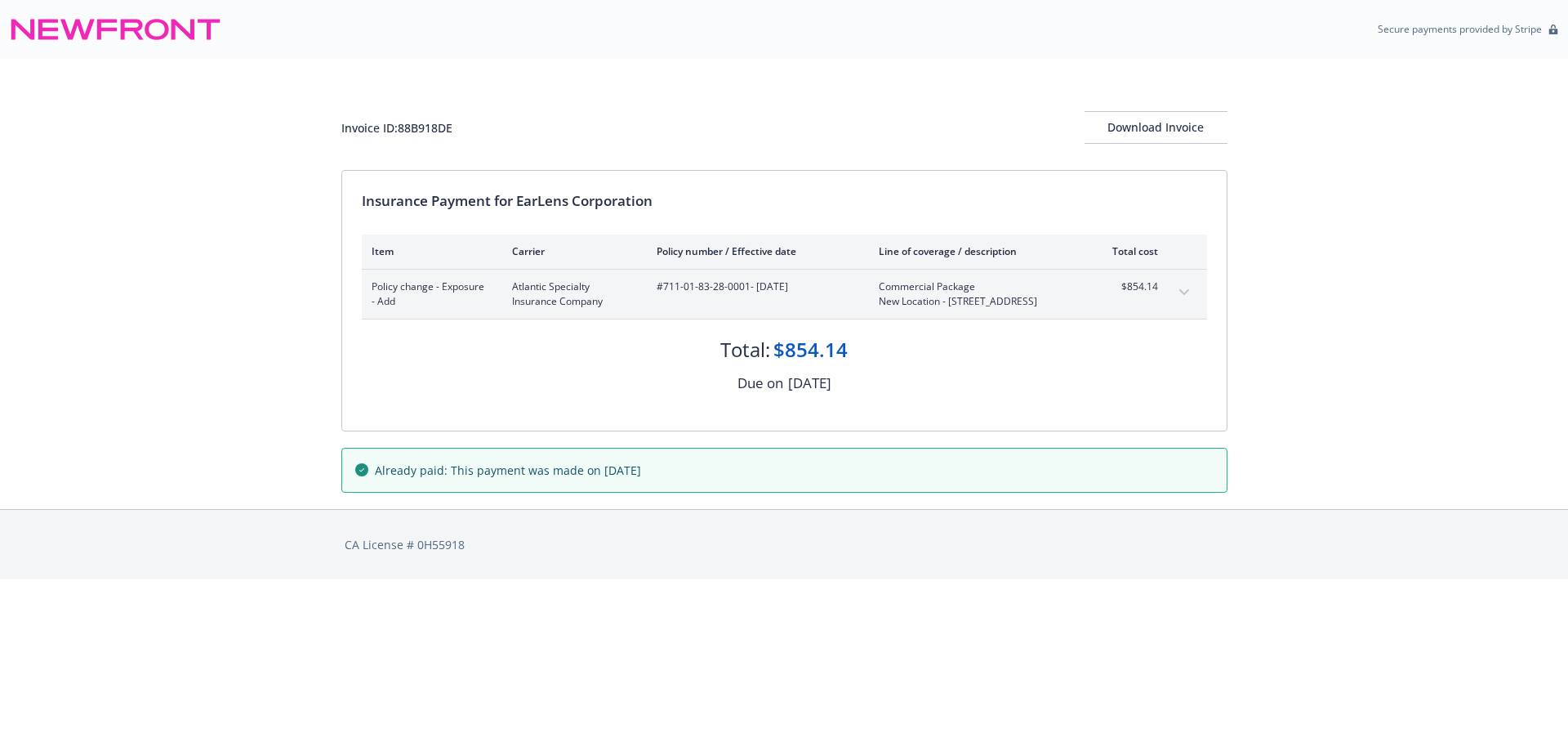
click at [1185, 298] on button "expand content" at bounding box center [1183, 292] width 26 height 26
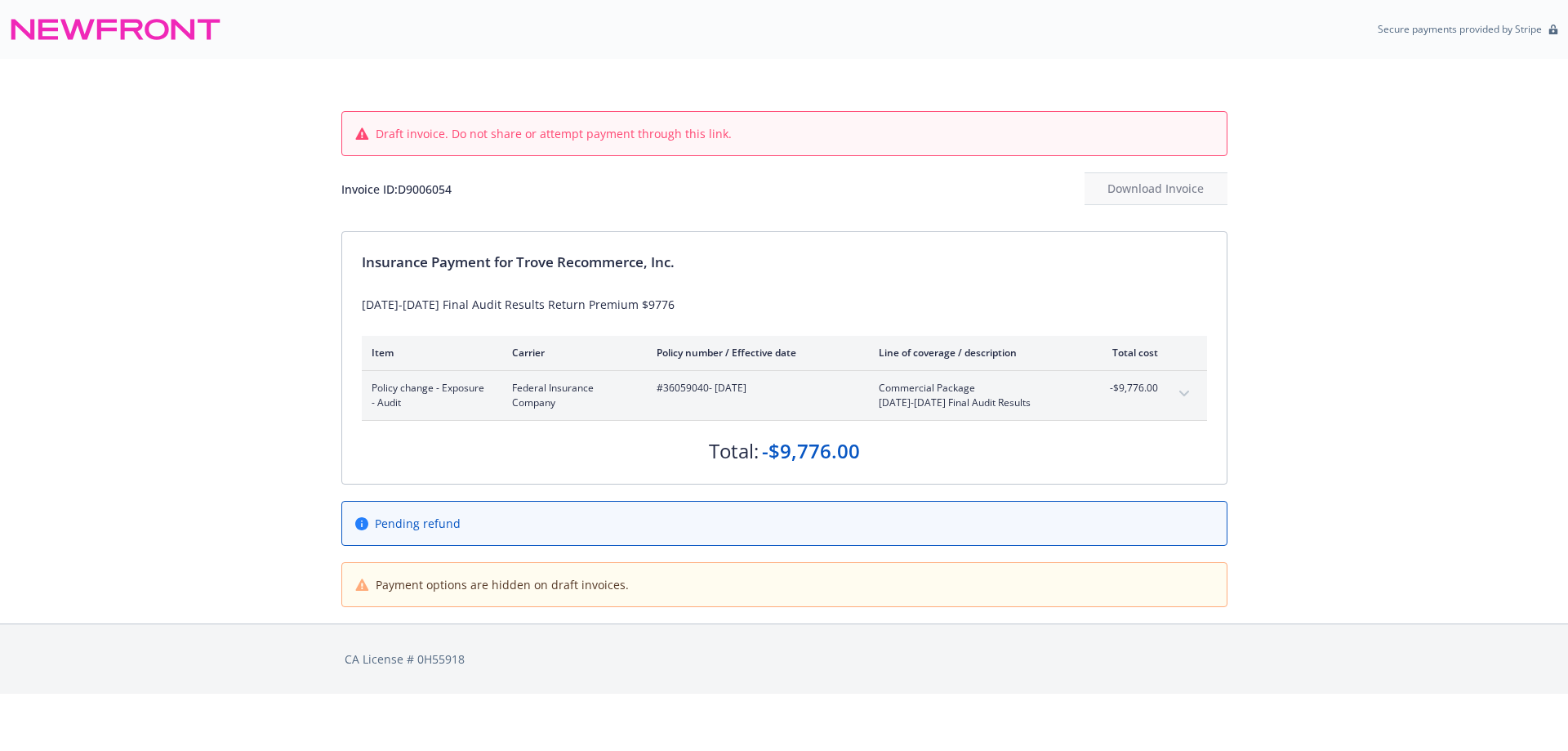
click at [428, 192] on div "Invoice ID: D9006054" at bounding box center [396, 189] width 110 height 17
drag, startPoint x: 428, startPoint y: 192, endPoint x: 68, endPoint y: 291, distance: 373.4
click at [428, 191] on div "Invoice ID: D9006054" at bounding box center [396, 189] width 110 height 17
copy div "D9006054"
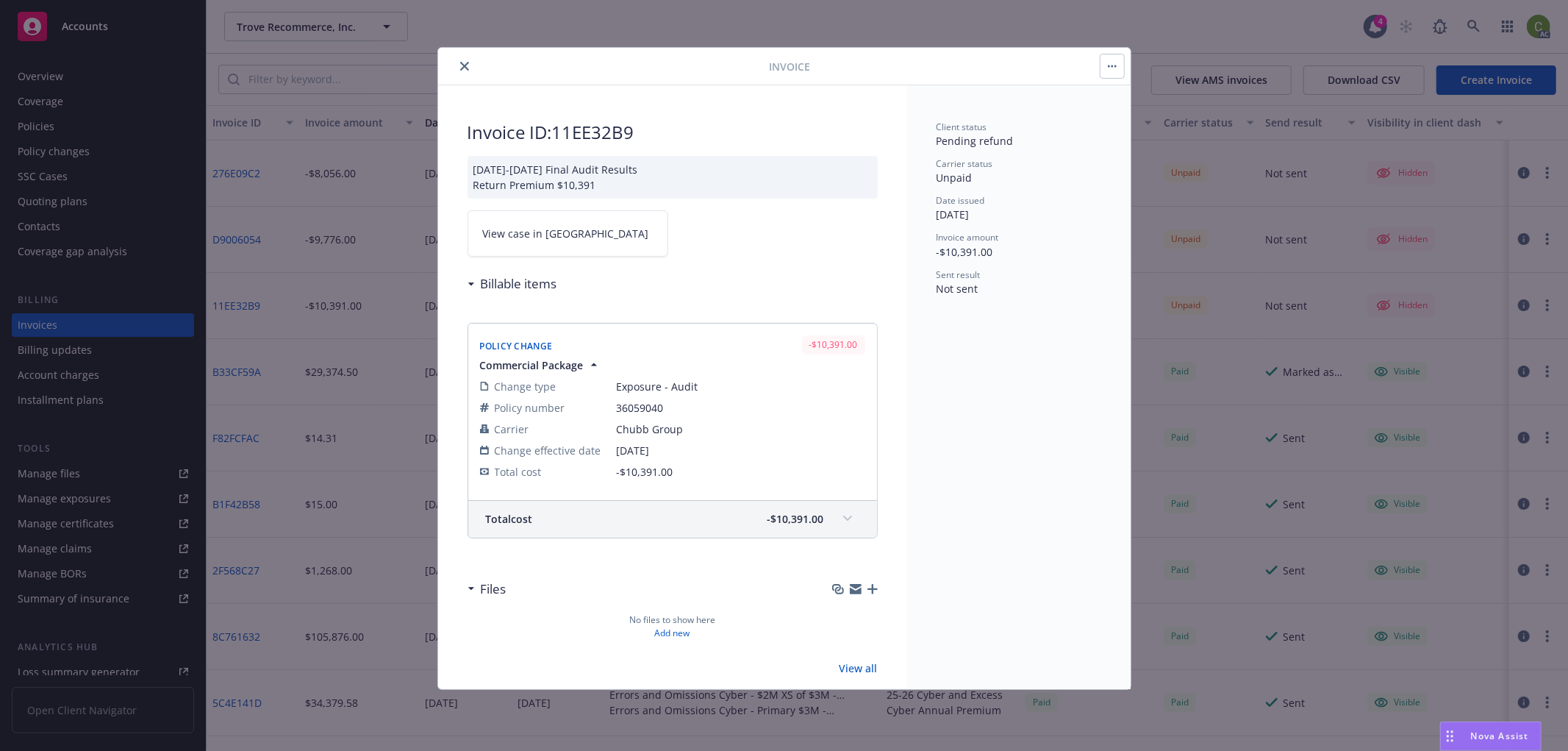
click at [591, 133] on h2 "Invoice ID: 11EE32B9" at bounding box center [672, 132] width 410 height 23
copy h2 "11EE32B9"
click at [465, 64] on icon "close" at bounding box center [465, 66] width 9 height 9
click at [390, 77] on input "search" at bounding box center [355, 79] width 233 height 28
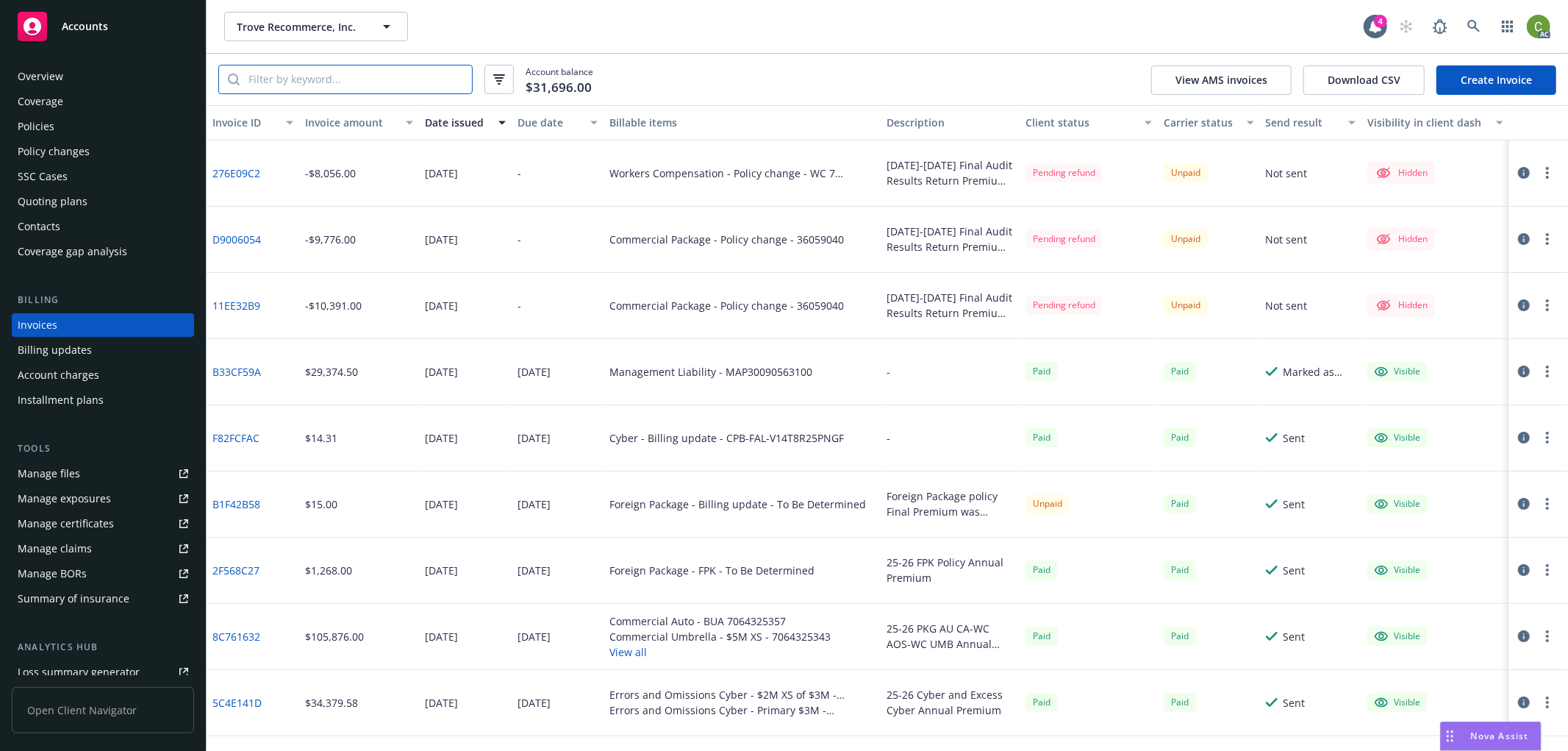
paste input "11EE32B9"
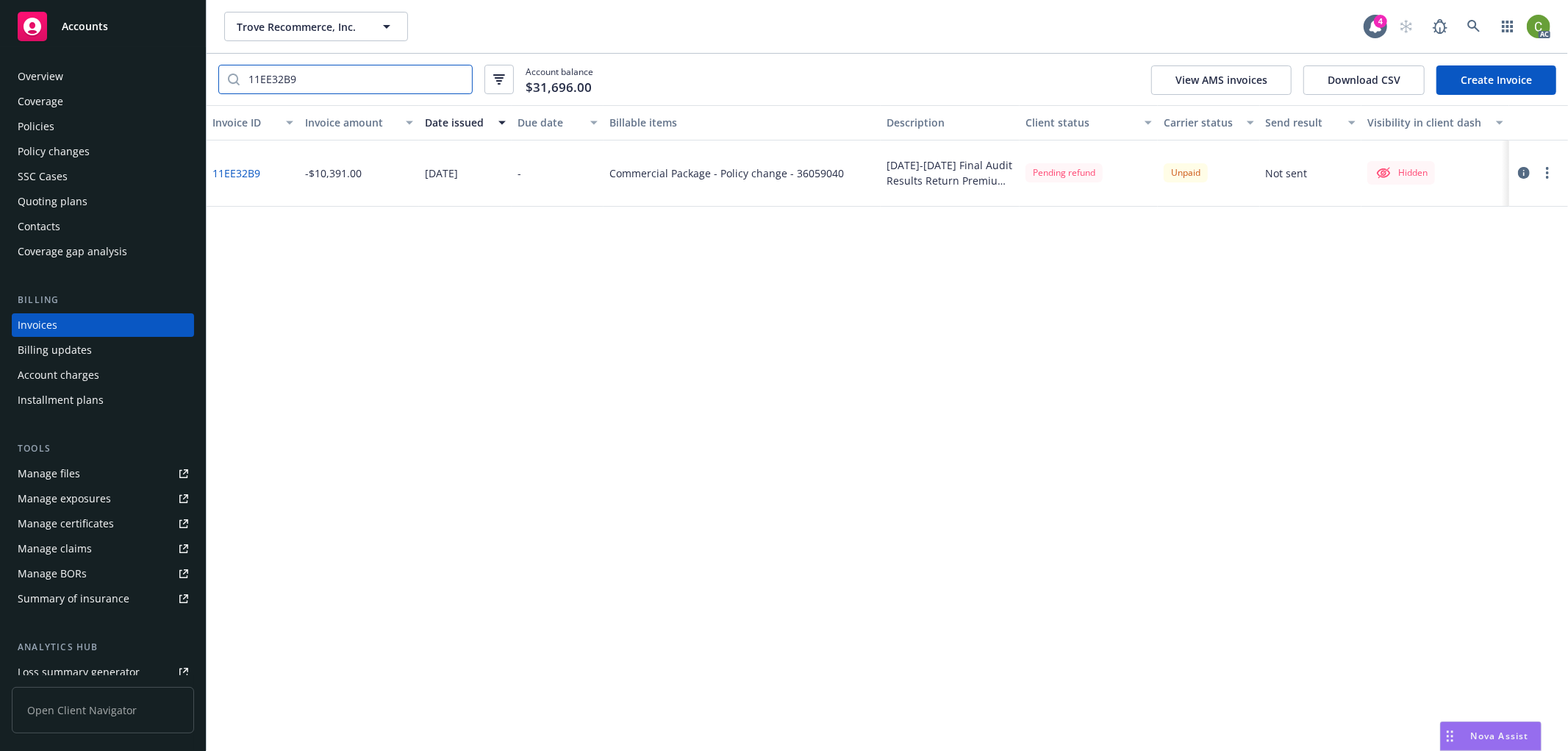
type input "11EE32B9"
click at [246, 172] on link "11EE32B9" at bounding box center [236, 173] width 48 height 15
click at [136, 144] on div "Policy changes" at bounding box center [102, 151] width 171 height 23
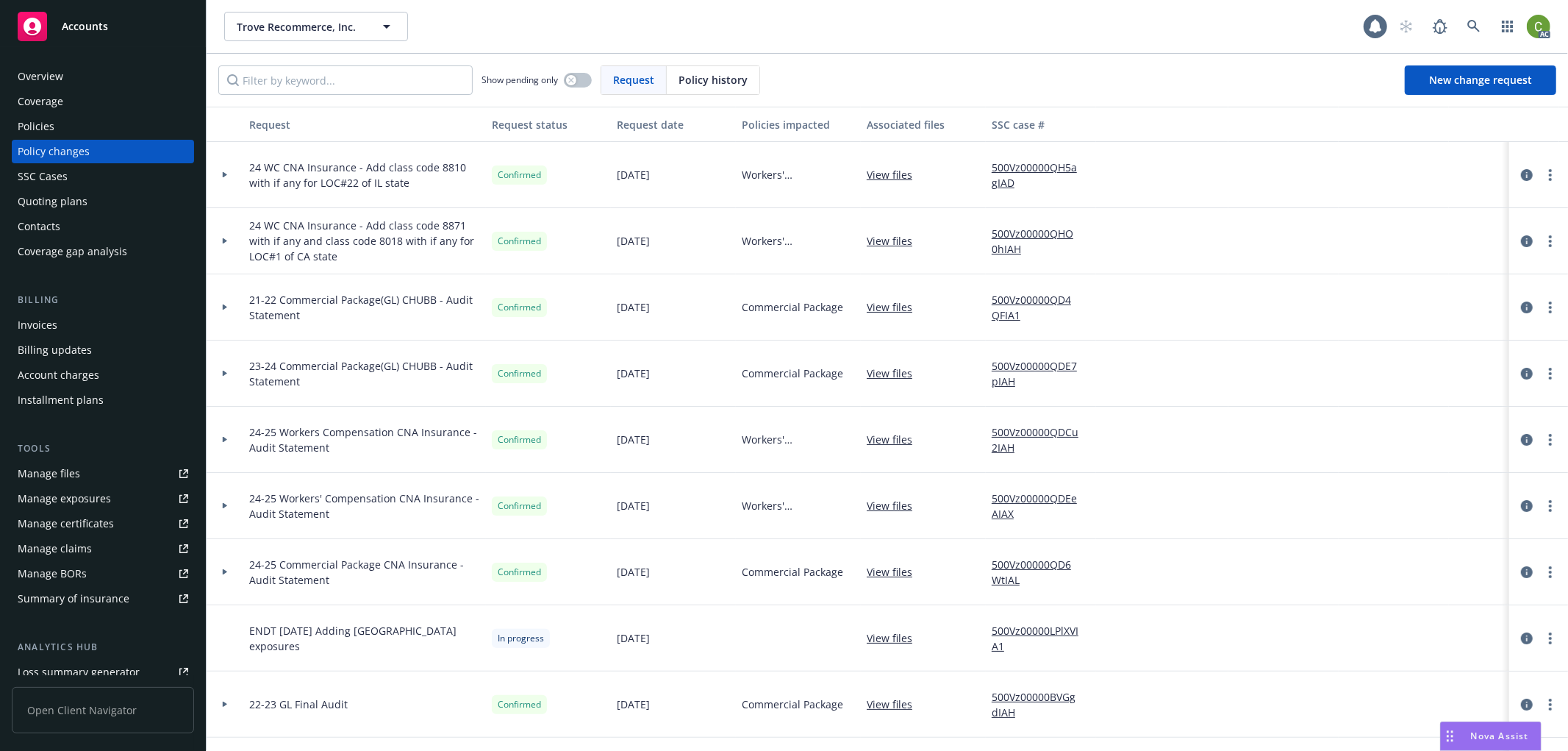
click at [724, 74] on span "Policy history" at bounding box center [713, 80] width 69 height 15
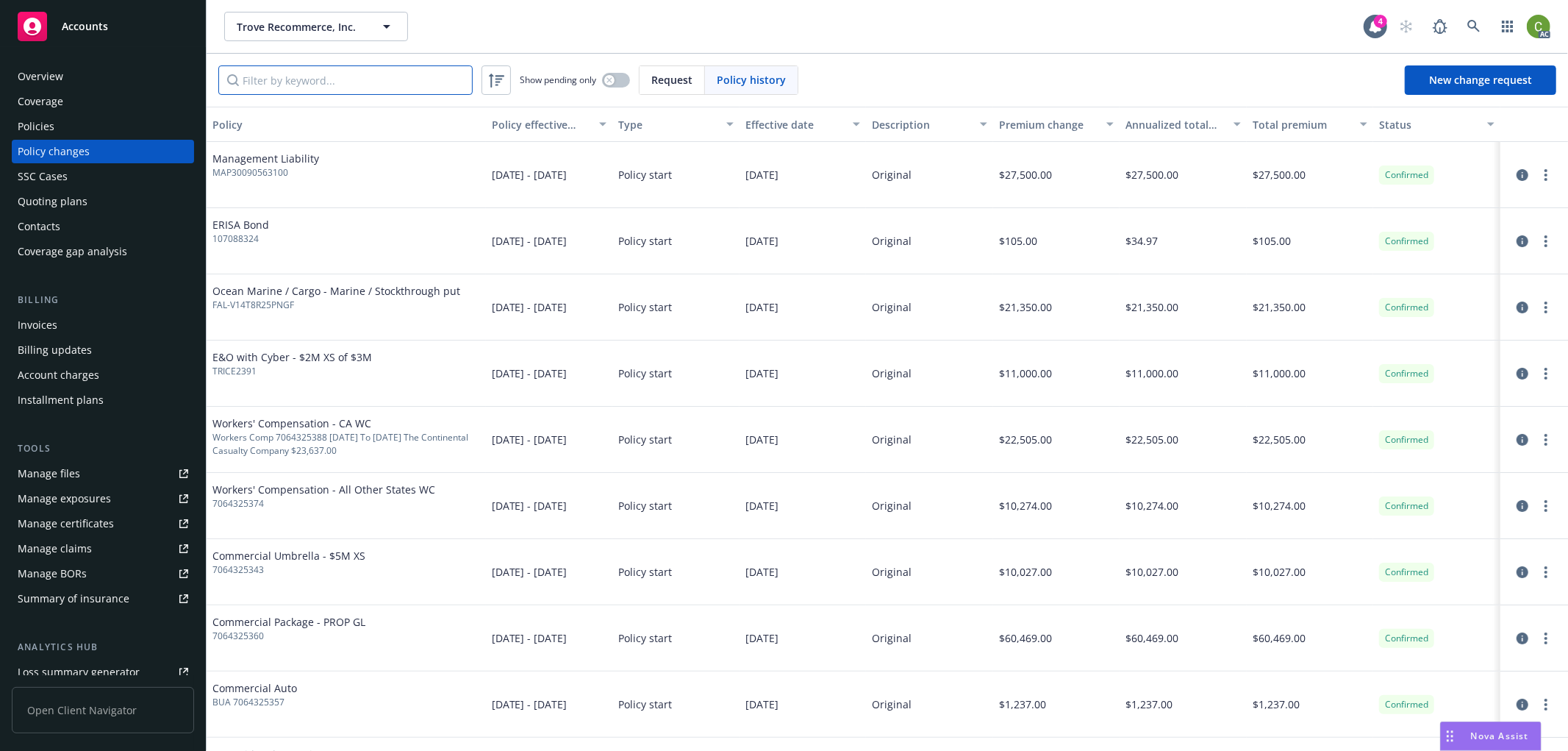
click at [393, 82] on input "Filter by keyword..." at bounding box center [346, 80] width 255 height 30
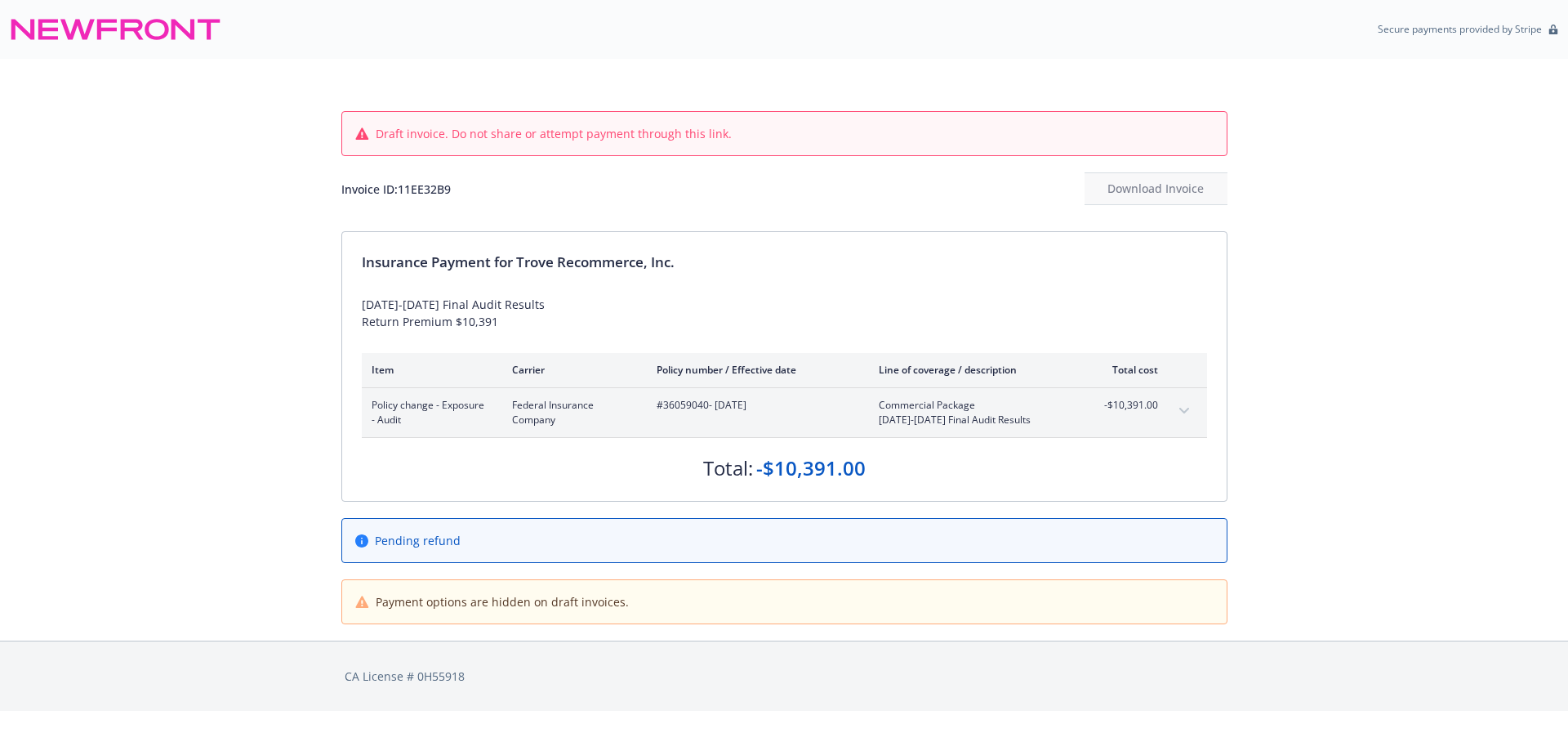
click at [440, 188] on div "Invoice ID: 11EE32B9" at bounding box center [396, 189] width 109 height 17
click at [440, 187] on div "Invoice ID: 11EE32B9" at bounding box center [396, 189] width 109 height 17
copy div "11EE32B9"
